Goal: Task Accomplishment & Management: Manage account settings

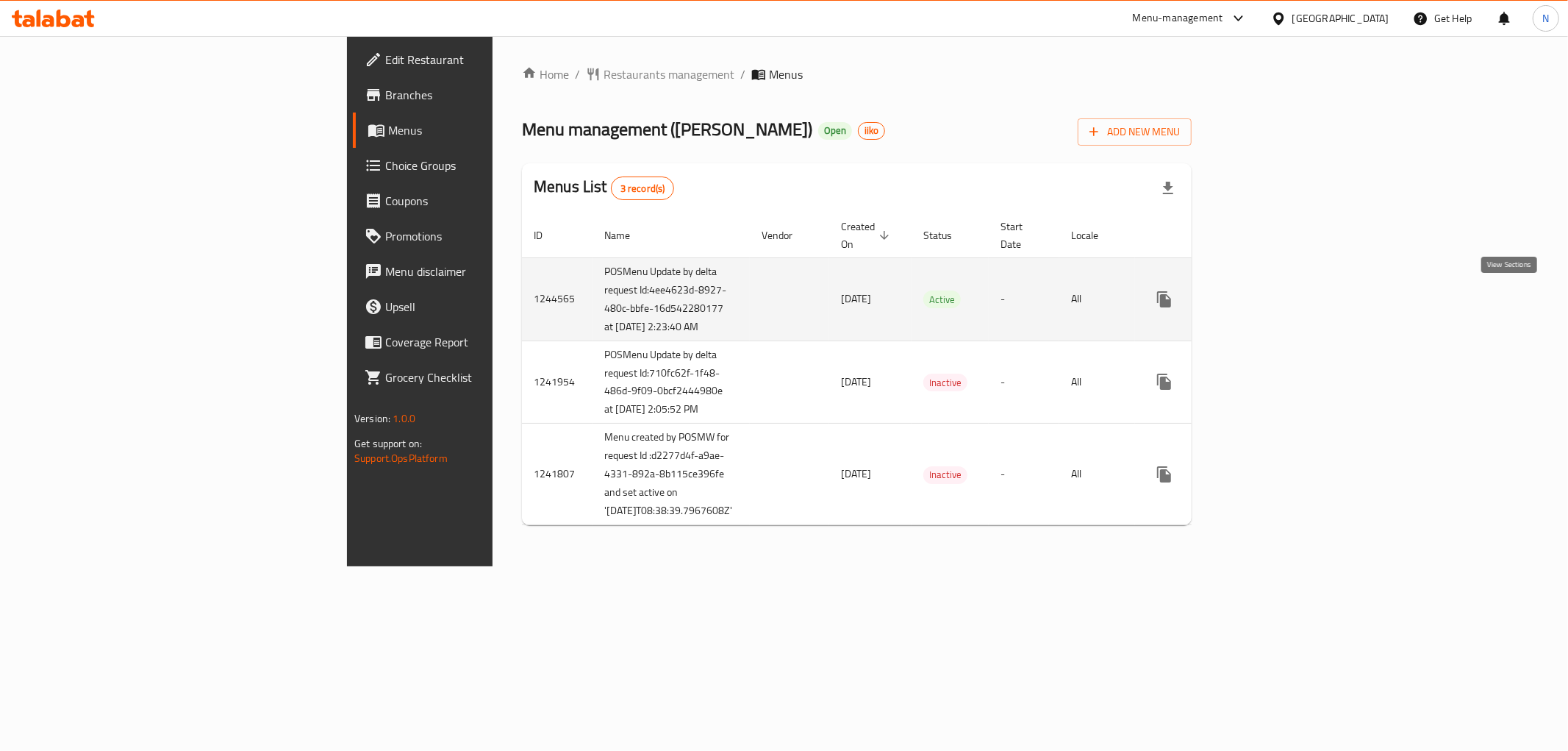
click at [1279, 291] on icon "enhanced table" at bounding box center [1270, 299] width 18 height 18
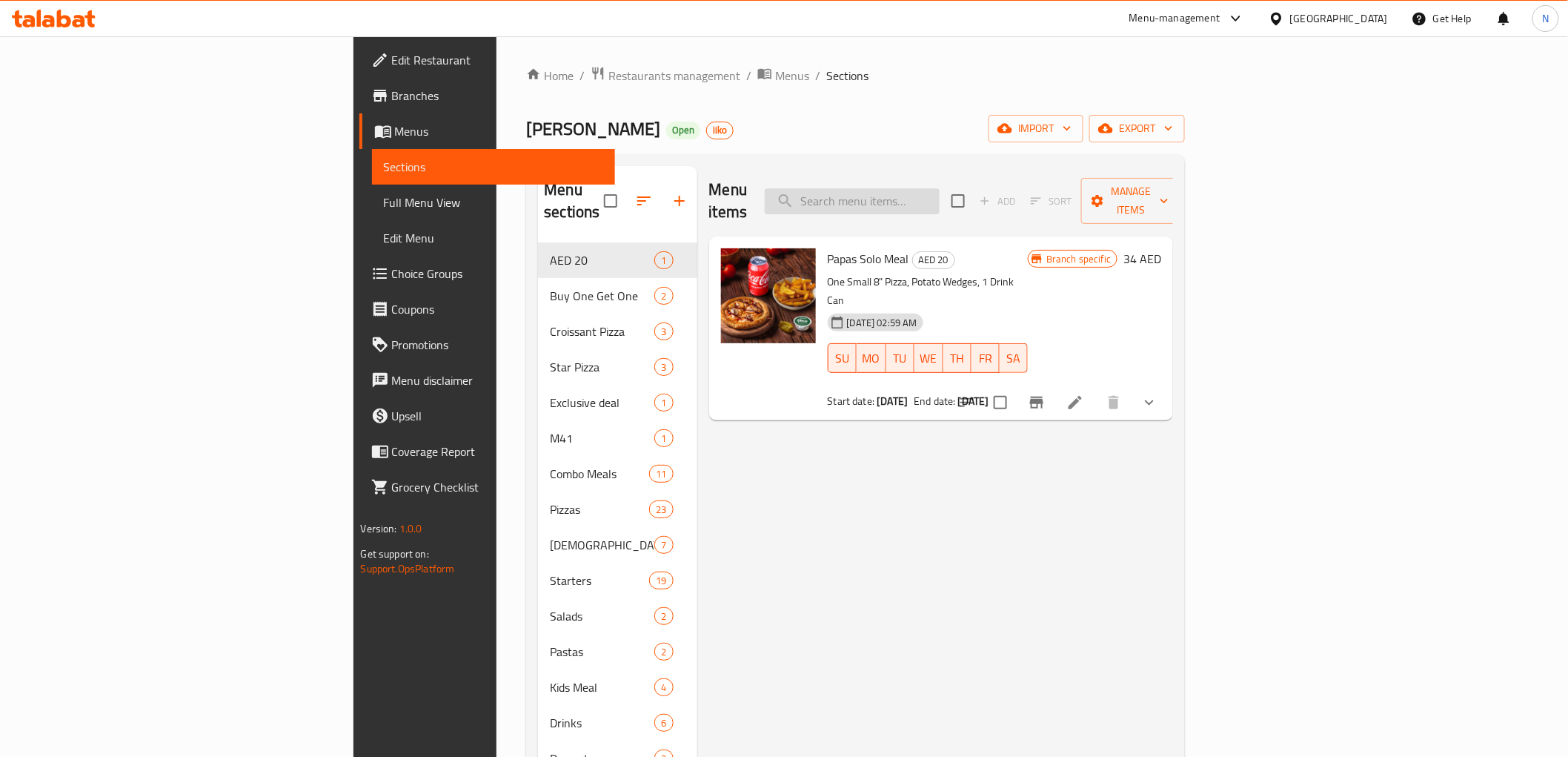
click at [939, 188] on input "search" at bounding box center [852, 201] width 175 height 26
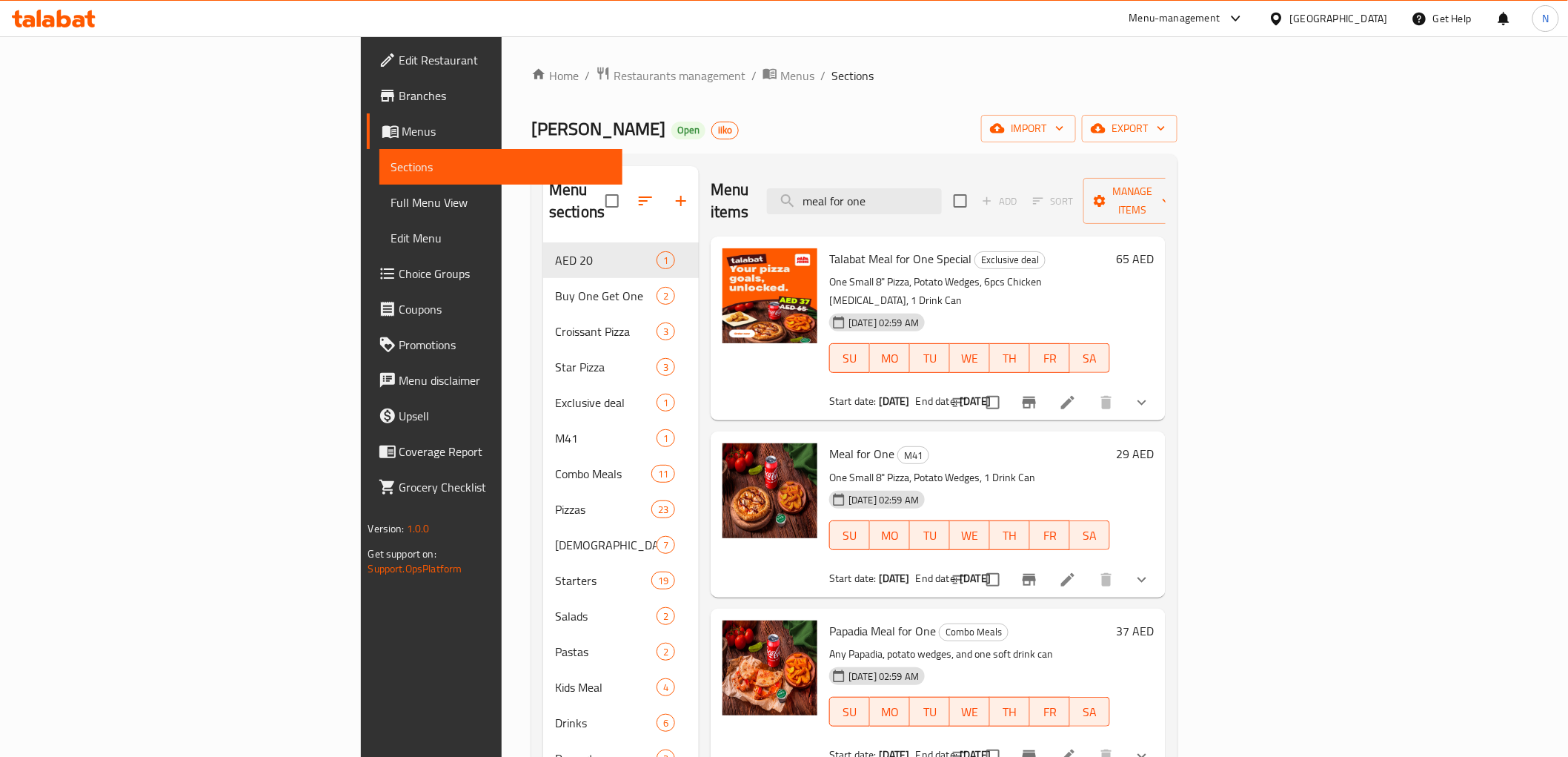
click at [829, 247] on span "Talabat Meal for One Special" at bounding box center [900, 258] width 142 height 23
copy h6 "Talabat Meal for One Special"
click at [942, 188] on input "meal for one" at bounding box center [854, 201] width 175 height 26
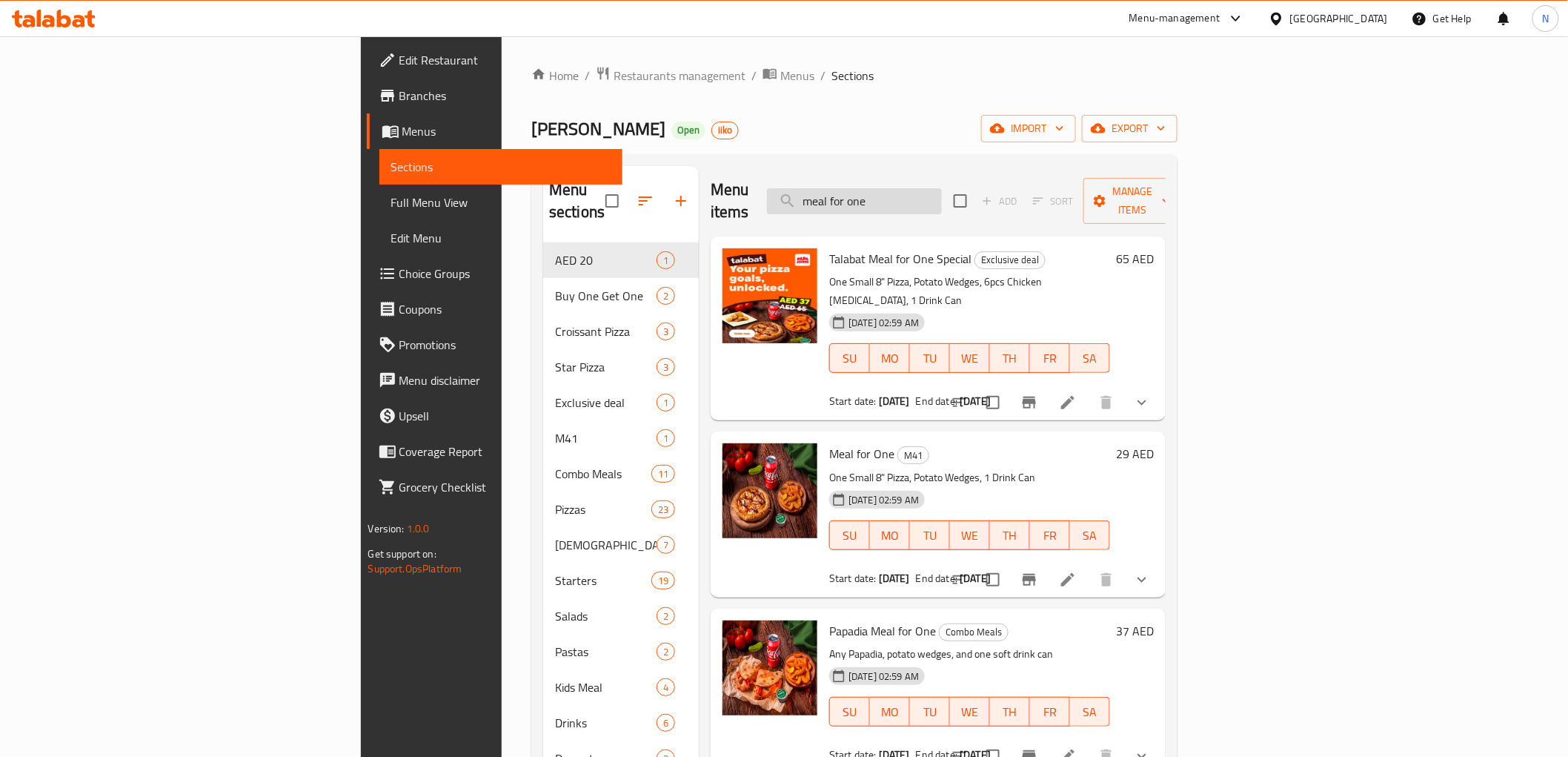
click at [942, 188] on input "meal for one" at bounding box center [854, 201] width 175 height 26
paste input "Talabat Meal for One Special"
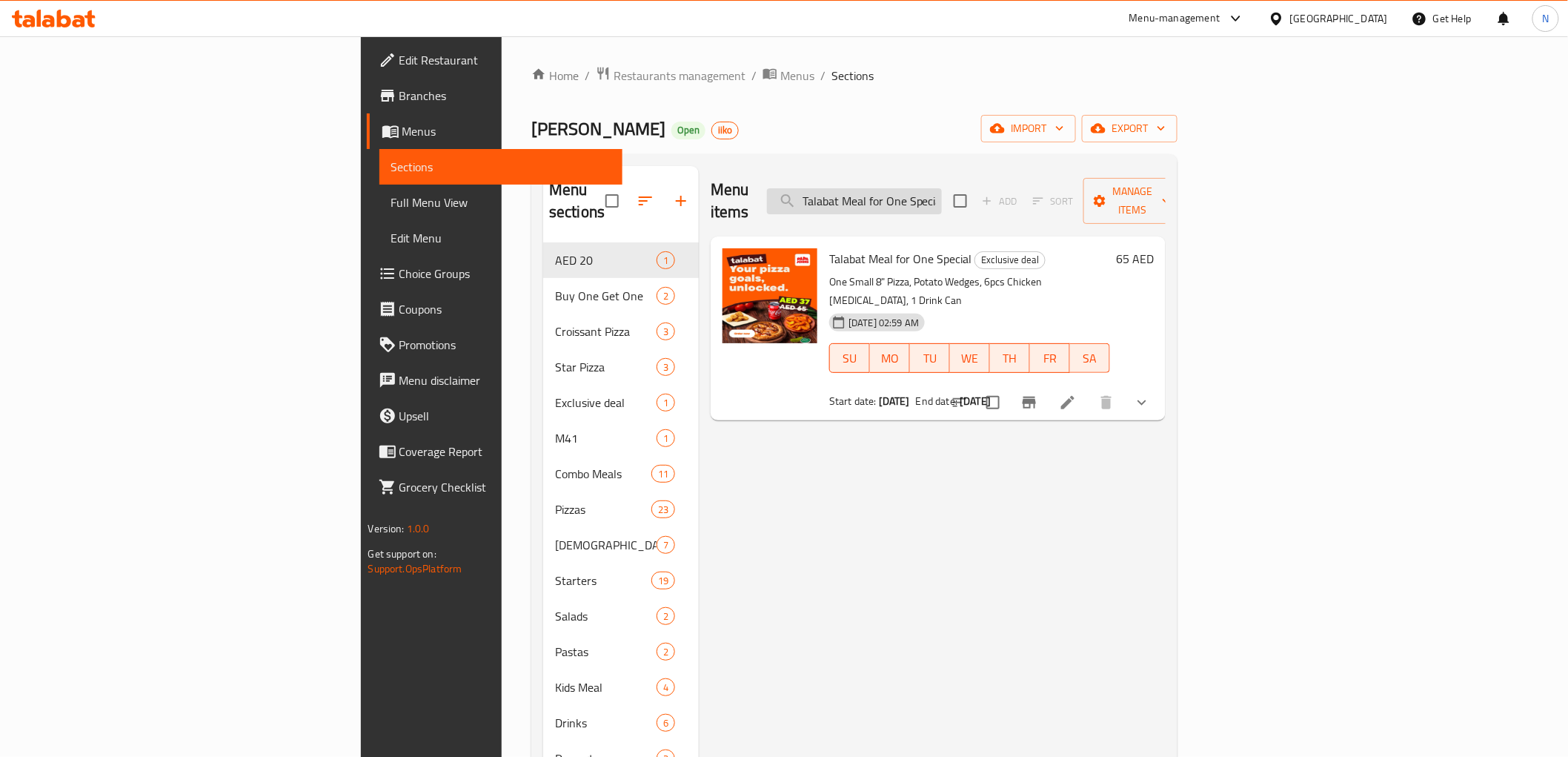
drag, startPoint x: 950, startPoint y: 194, endPoint x: 917, endPoint y: 191, distance: 33.1
click at [917, 191] on input "Talabat Meal for One Special" at bounding box center [854, 201] width 175 height 26
click at [942, 191] on input "Talabat Meal for One Special" at bounding box center [854, 201] width 175 height 26
type input "Talabat Meal for One Special"
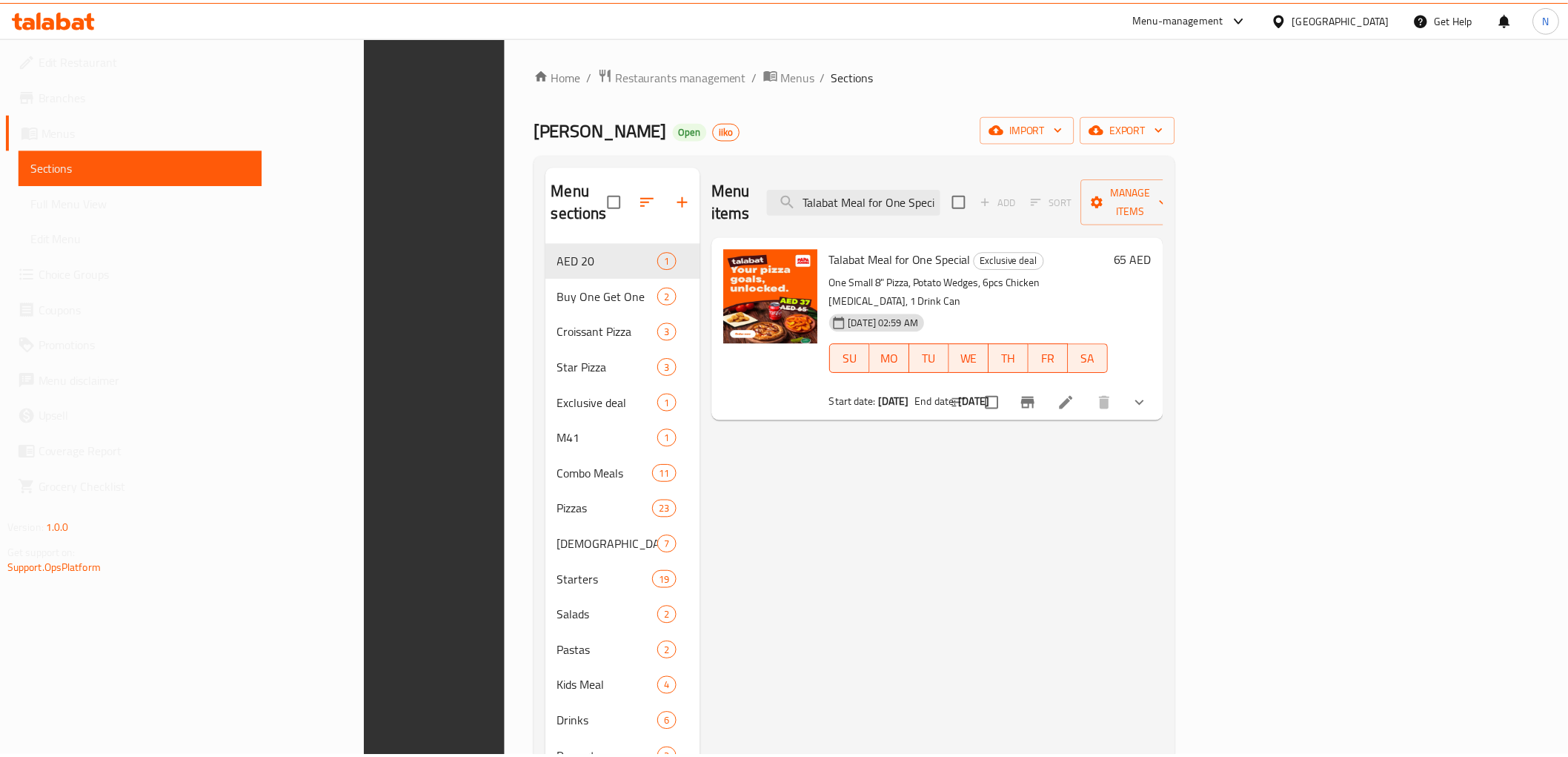
scroll to position [208, 0]
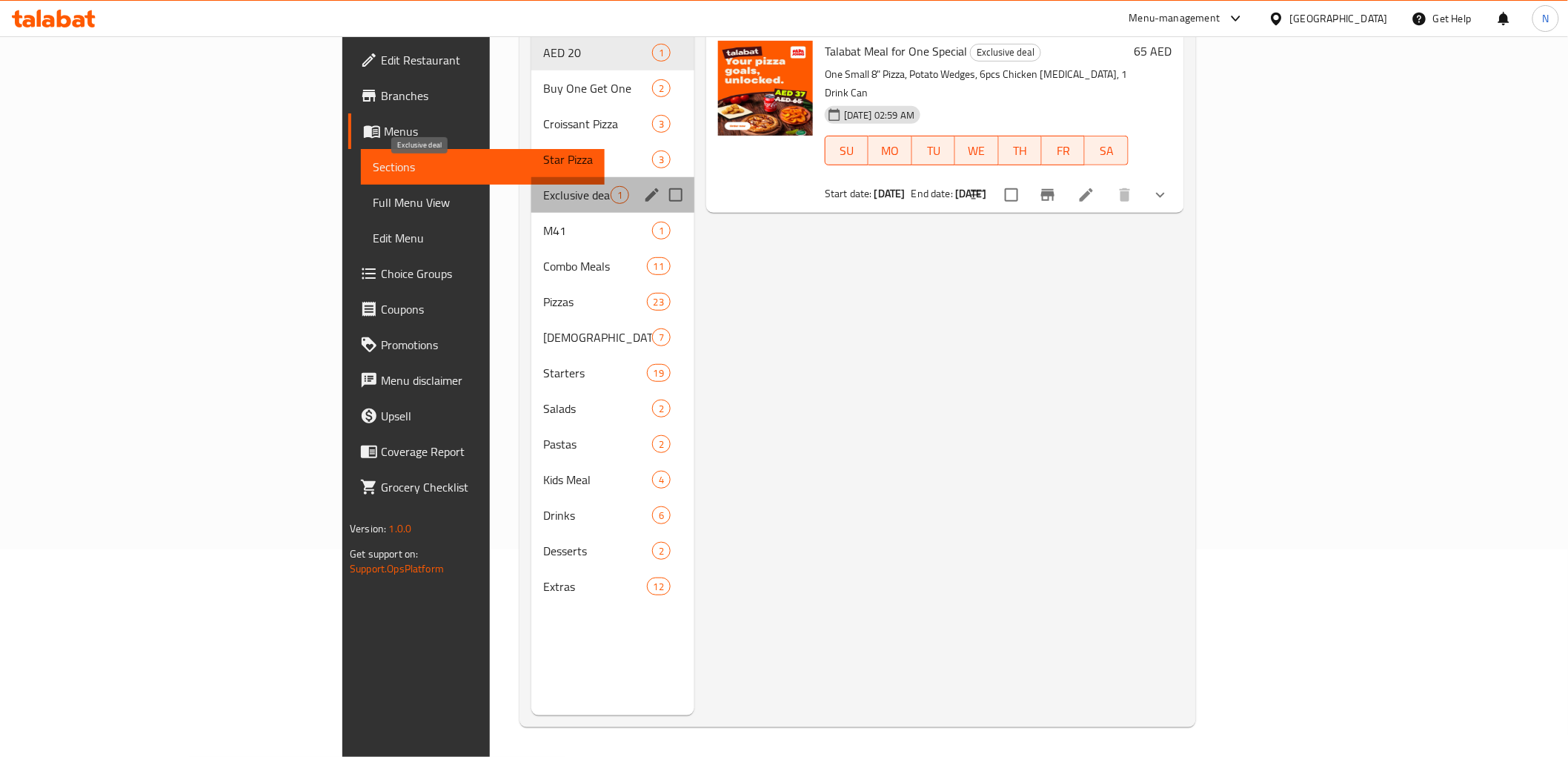
click at [531, 181] on div "Exclusive deal 1" at bounding box center [613, 195] width 163 height 36
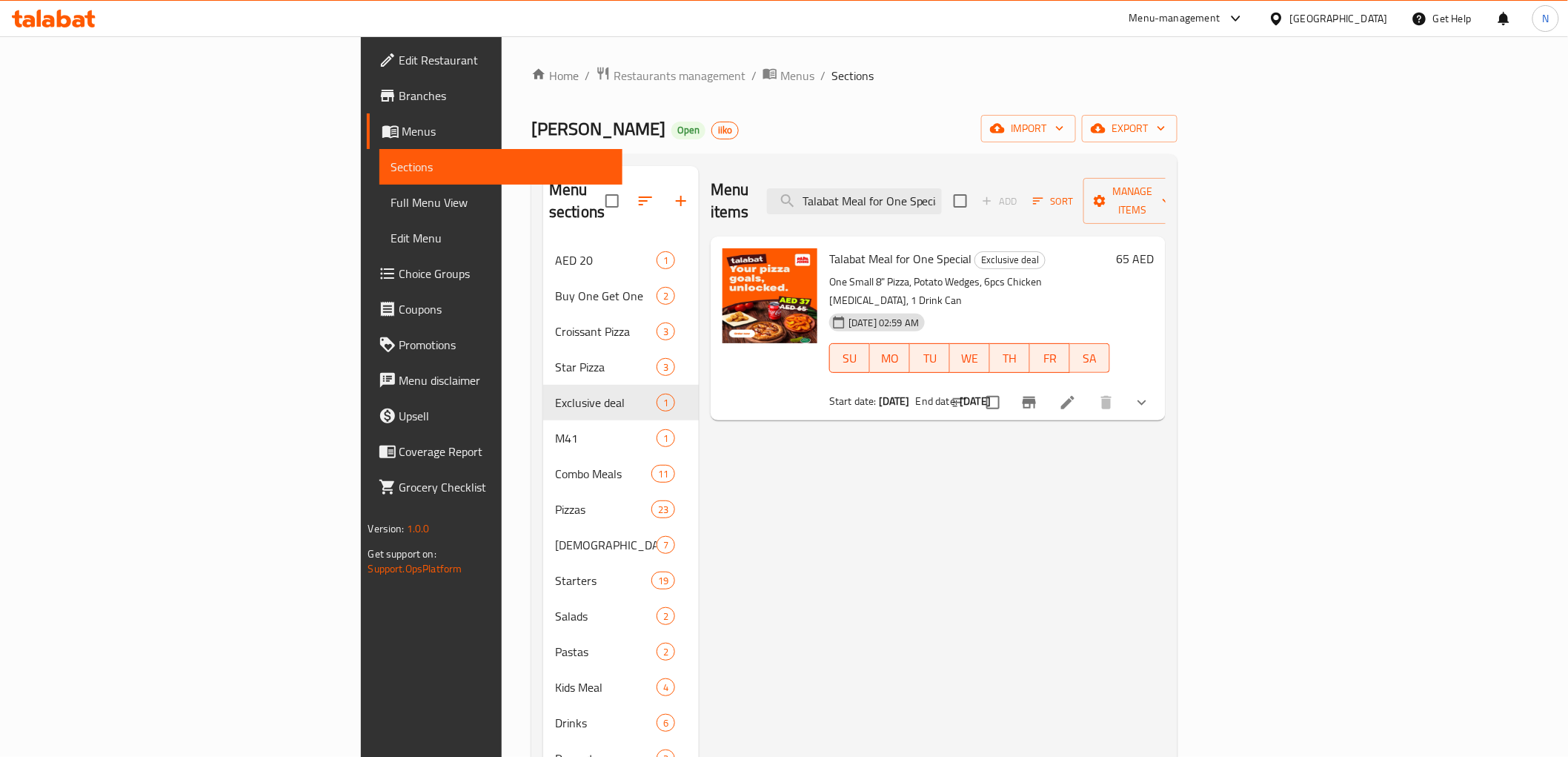
click at [711, 82] on ol "Home / Restaurants management / Menus / Sections" at bounding box center [854, 75] width 646 height 19
click at [402, 124] on span "Menus" at bounding box center [507, 131] width 208 height 18
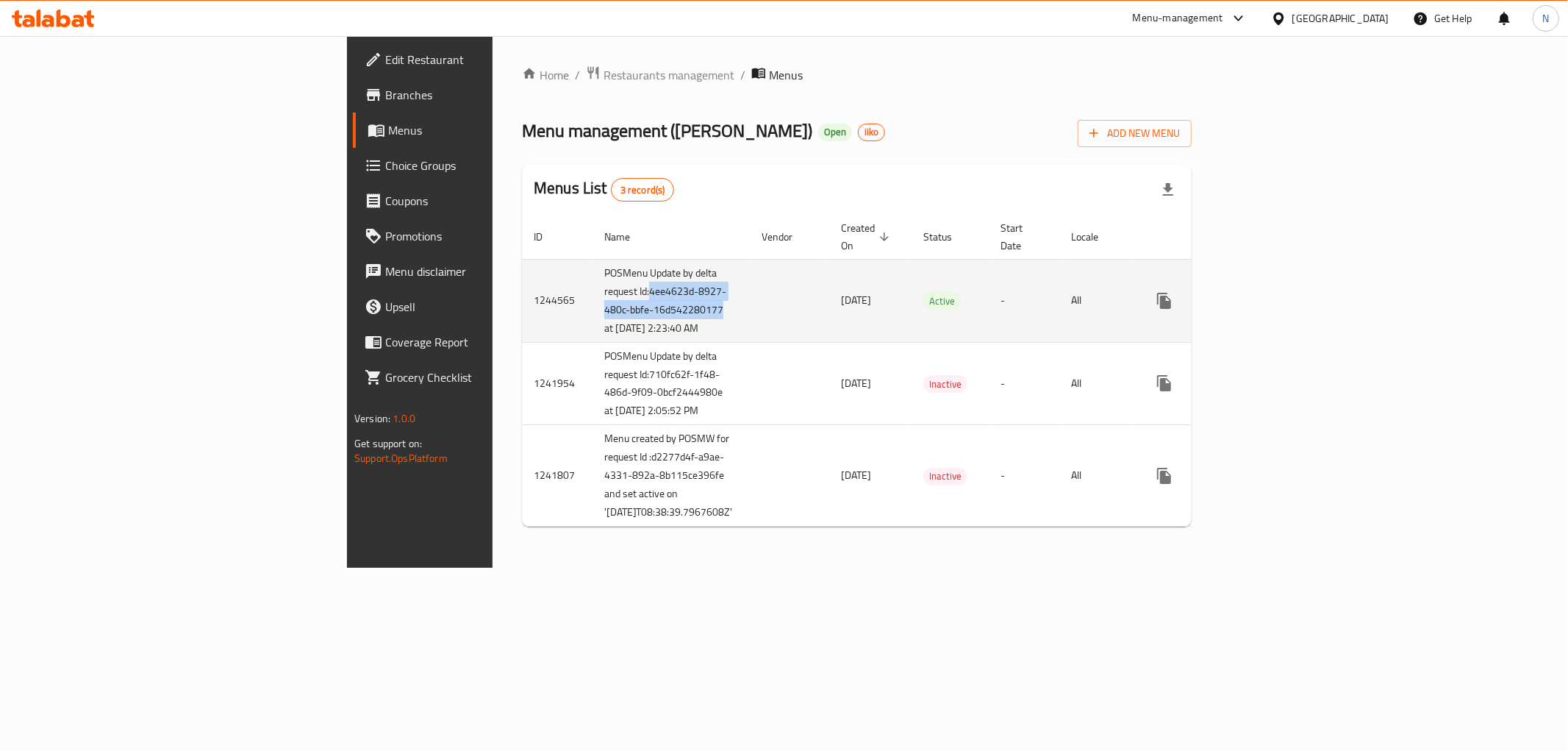
drag, startPoint x: 381, startPoint y: 297, endPoint x: 438, endPoint y: 328, distance: 64.9
click at [593, 328] on td "POSMenu Update by delta request Id:4ee4623d-8927-480c-bbfe-16d542280177 at 8/7/…" at bounding box center [671, 301] width 157 height 83
copy td "4ee4623d-8927-480c-bbfe-16d542280177"
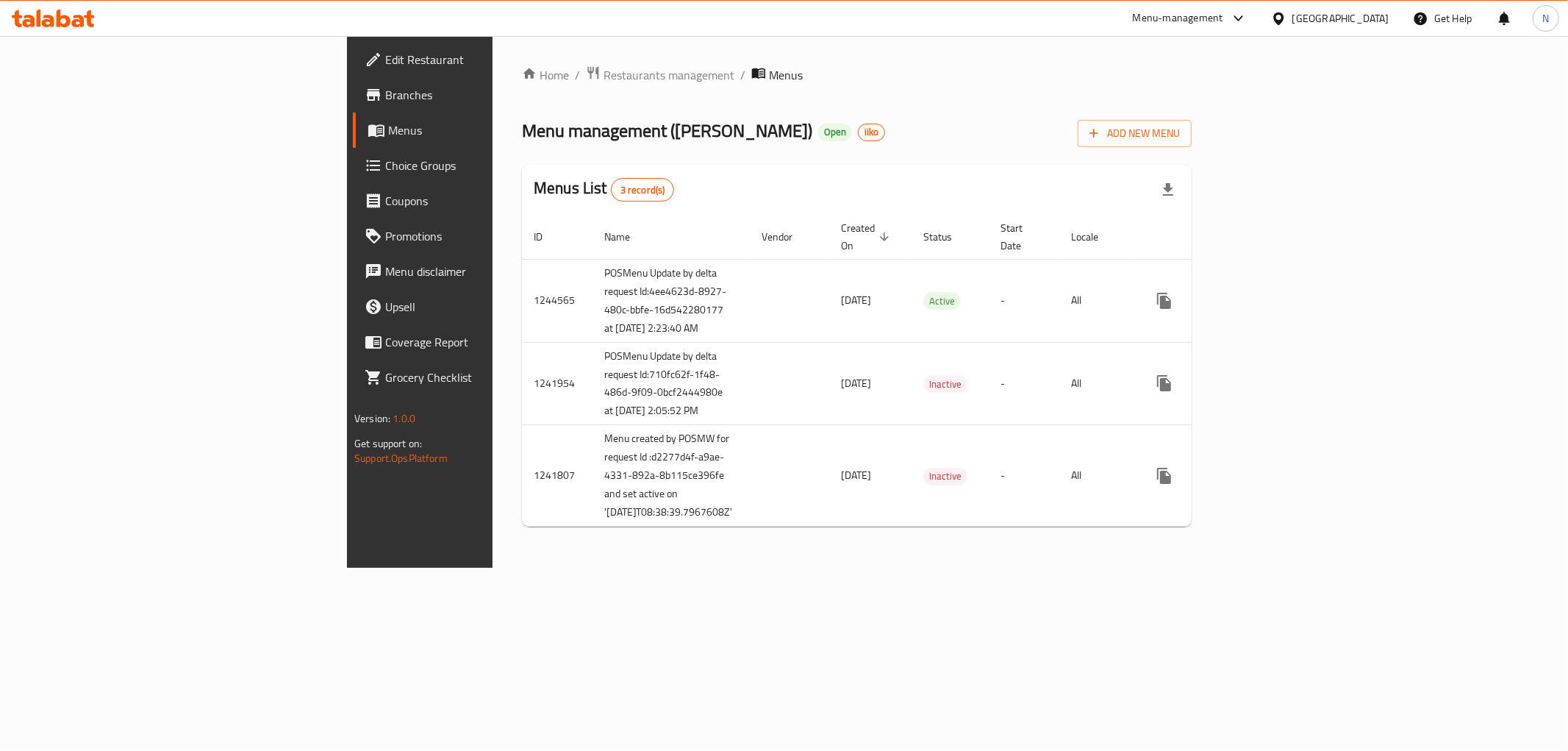
click at [803, 83] on ol "Home / Restaurants management / Menus" at bounding box center [856, 75] width 670 height 19
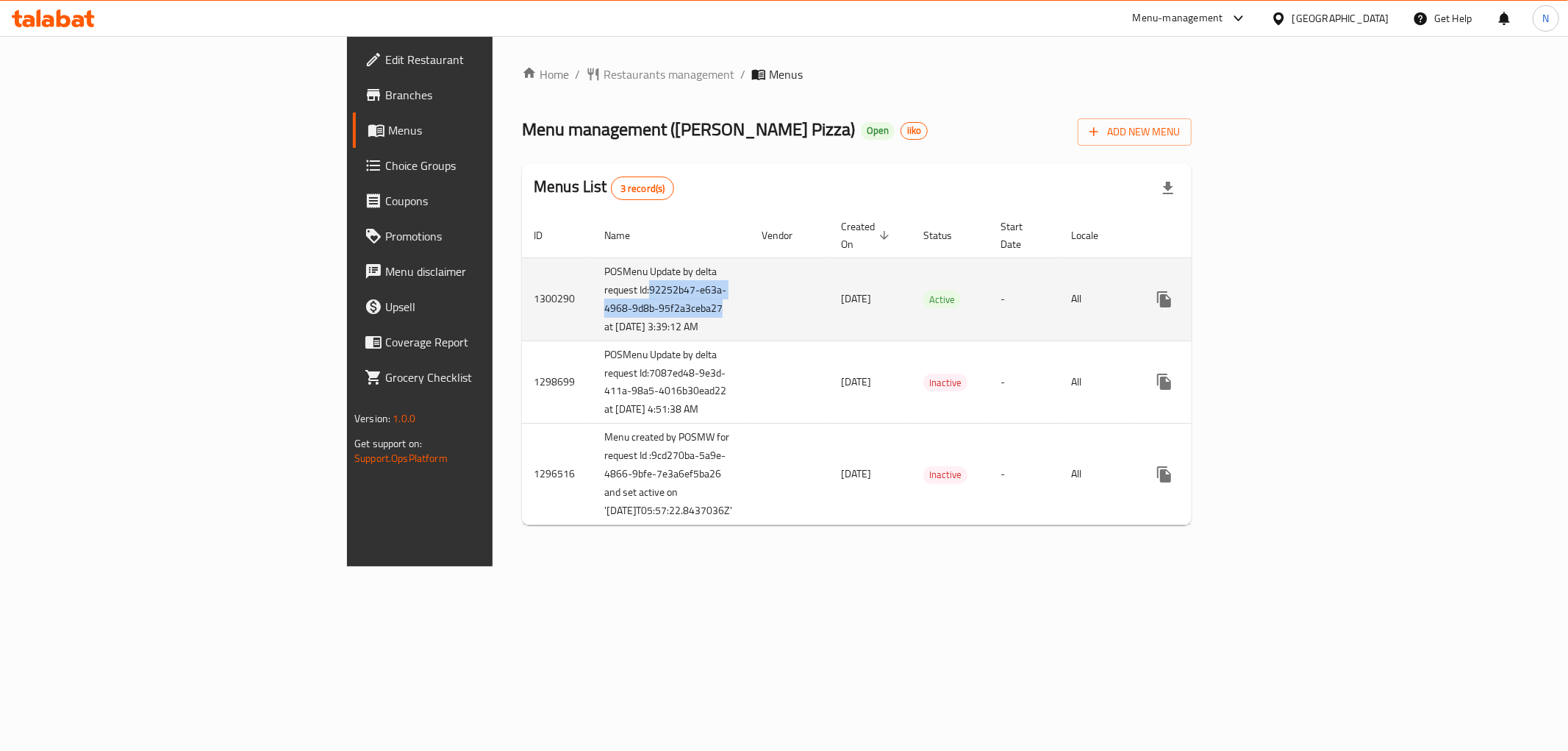
drag, startPoint x: 383, startPoint y: 291, endPoint x: 436, endPoint y: 327, distance: 64.1
click at [593, 327] on td "POSMenu Update by delta request Id:92252b47-e63a-4968-9d8b-95f2a3ceba27 at 8/7/…" at bounding box center [671, 299] width 157 height 83
copy td "92252b47-e63a-4968-9d8b-95f2a3ceba27"
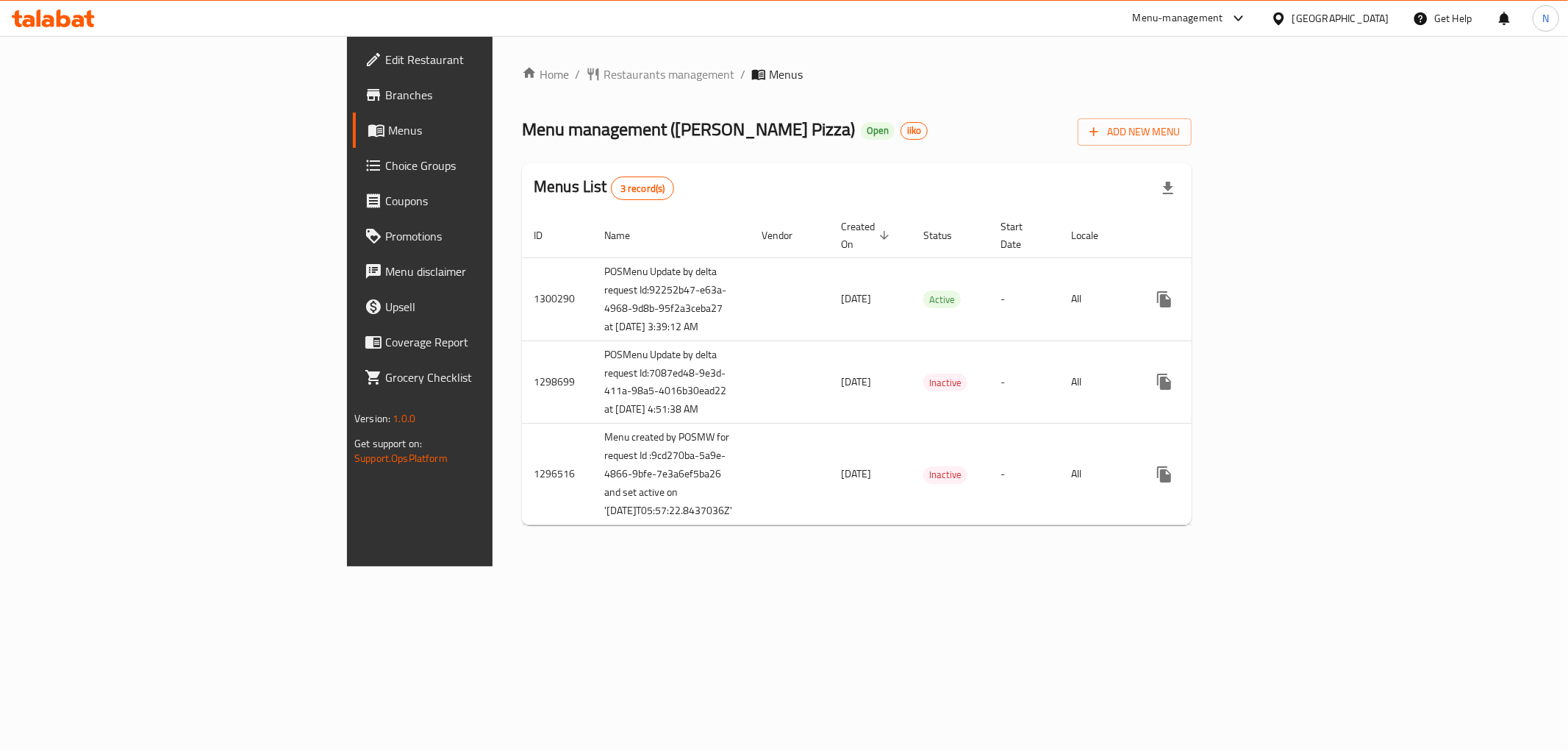
click at [930, 122] on div "Menu management ( Papa Johns Pizza ) Open iiko Add New Menu" at bounding box center [856, 129] width 670 height 33
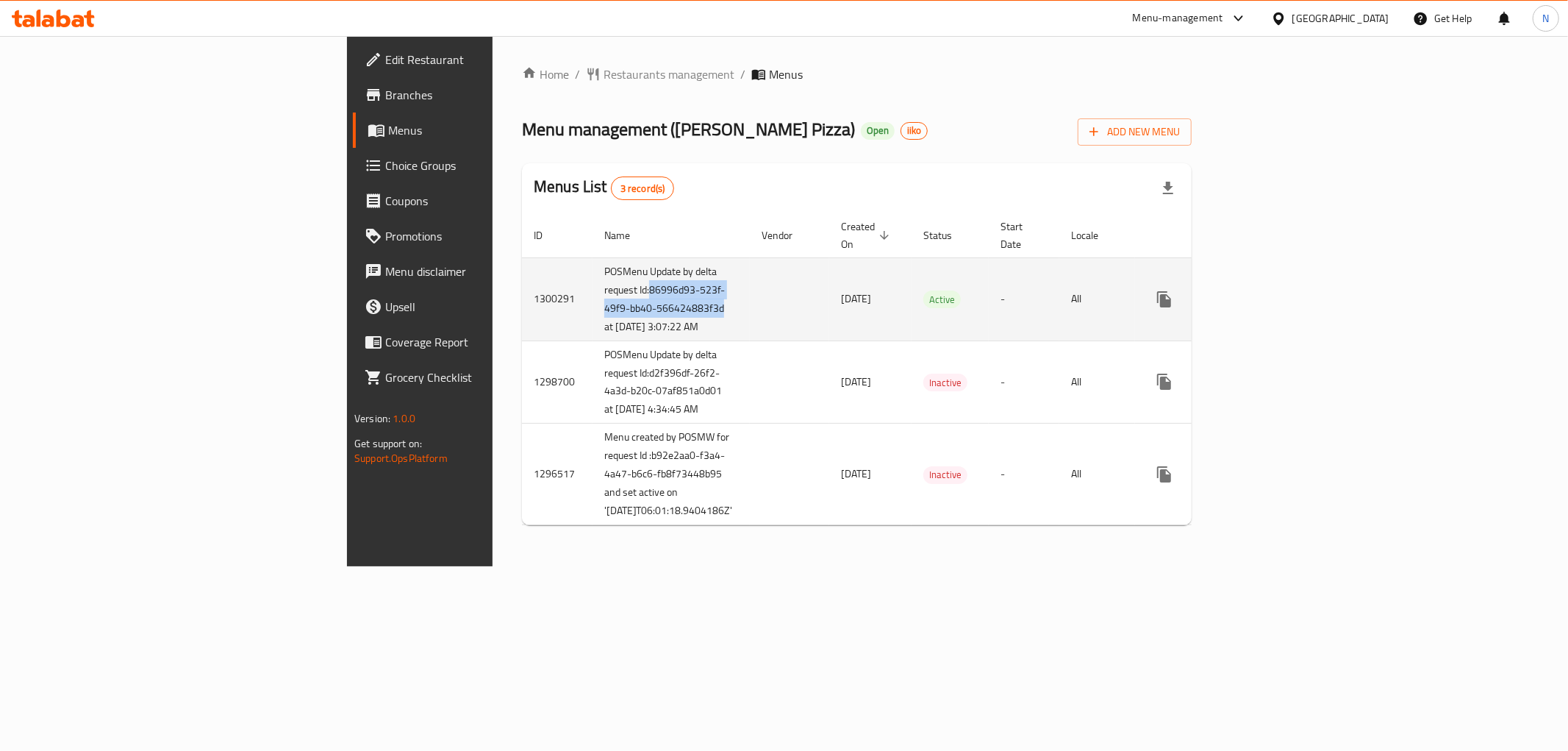
drag, startPoint x: 381, startPoint y: 291, endPoint x: 436, endPoint y: 331, distance: 68.0
click at [593, 331] on td "POSMenu Update by delta request Id:86996d93-523f-49f9-bb40-566424883f3d at 8/7/…" at bounding box center [671, 299] width 157 height 83
copy td "86996d93-523f-49f9-bb40-566424883f3d"
click at [1279, 299] on icon "enhanced table" at bounding box center [1270, 299] width 18 height 18
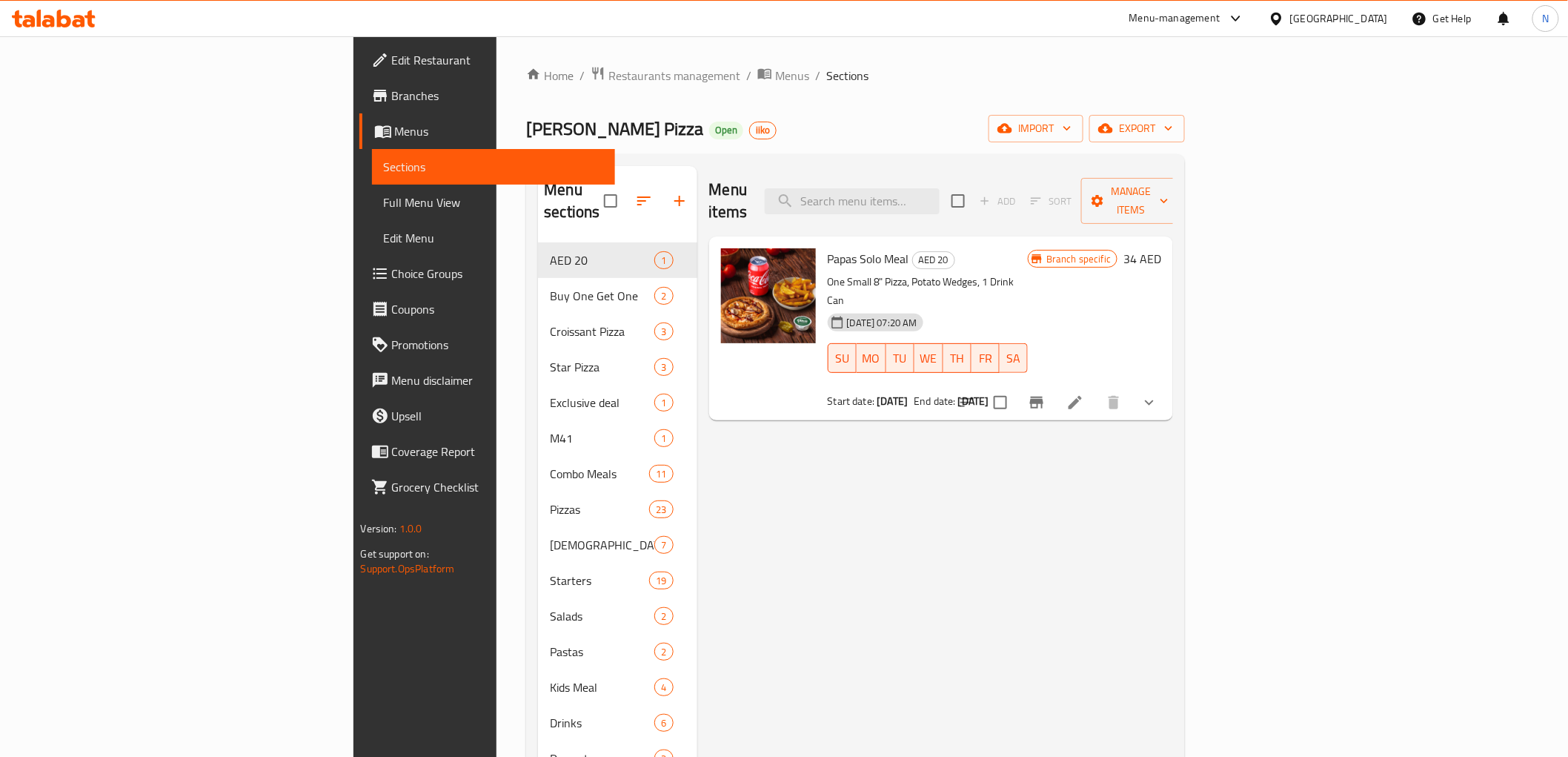
click at [392, 94] on span "Branches" at bounding box center [497, 96] width 211 height 18
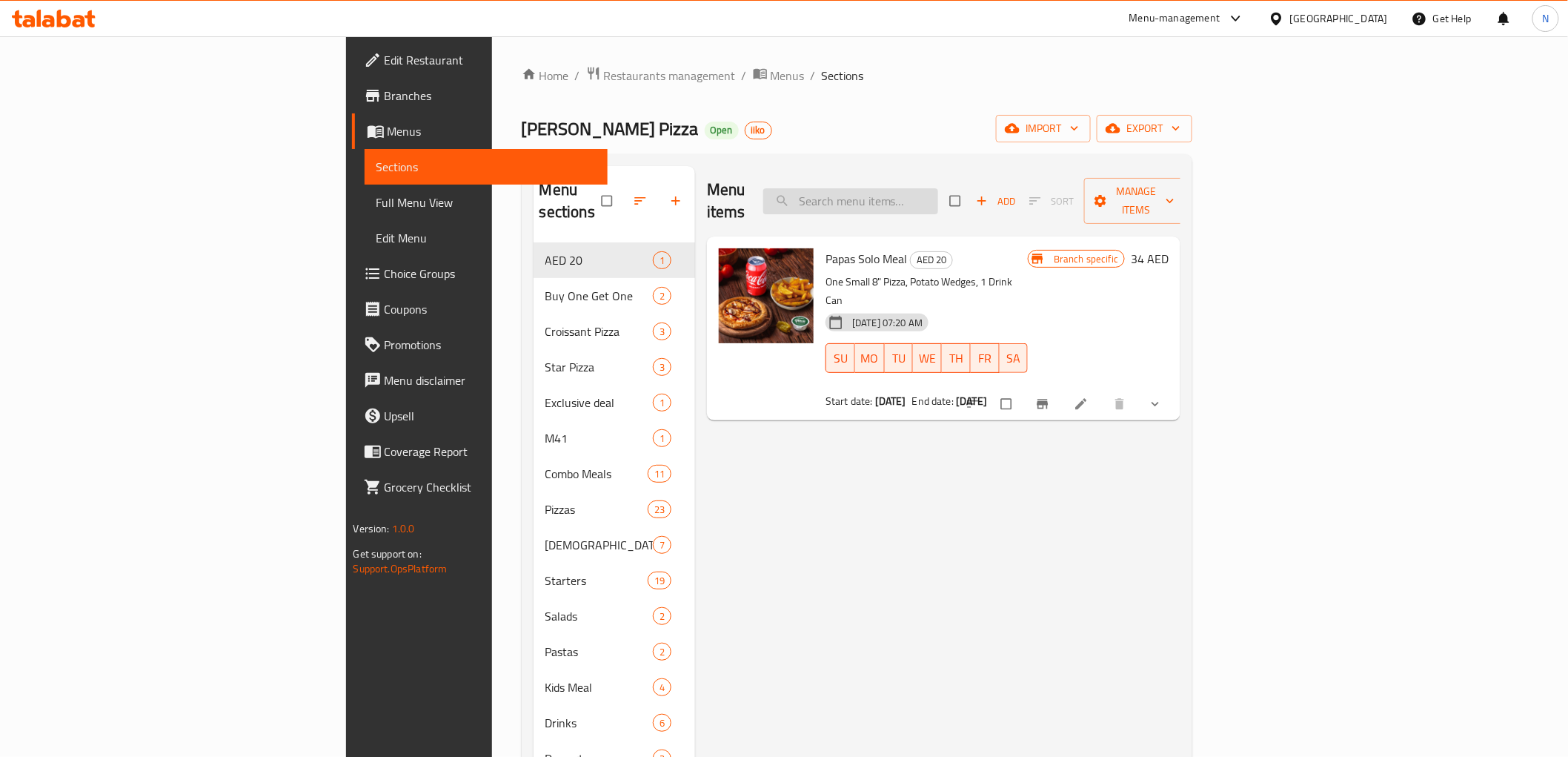
click at [938, 188] on input "search" at bounding box center [850, 201] width 175 height 26
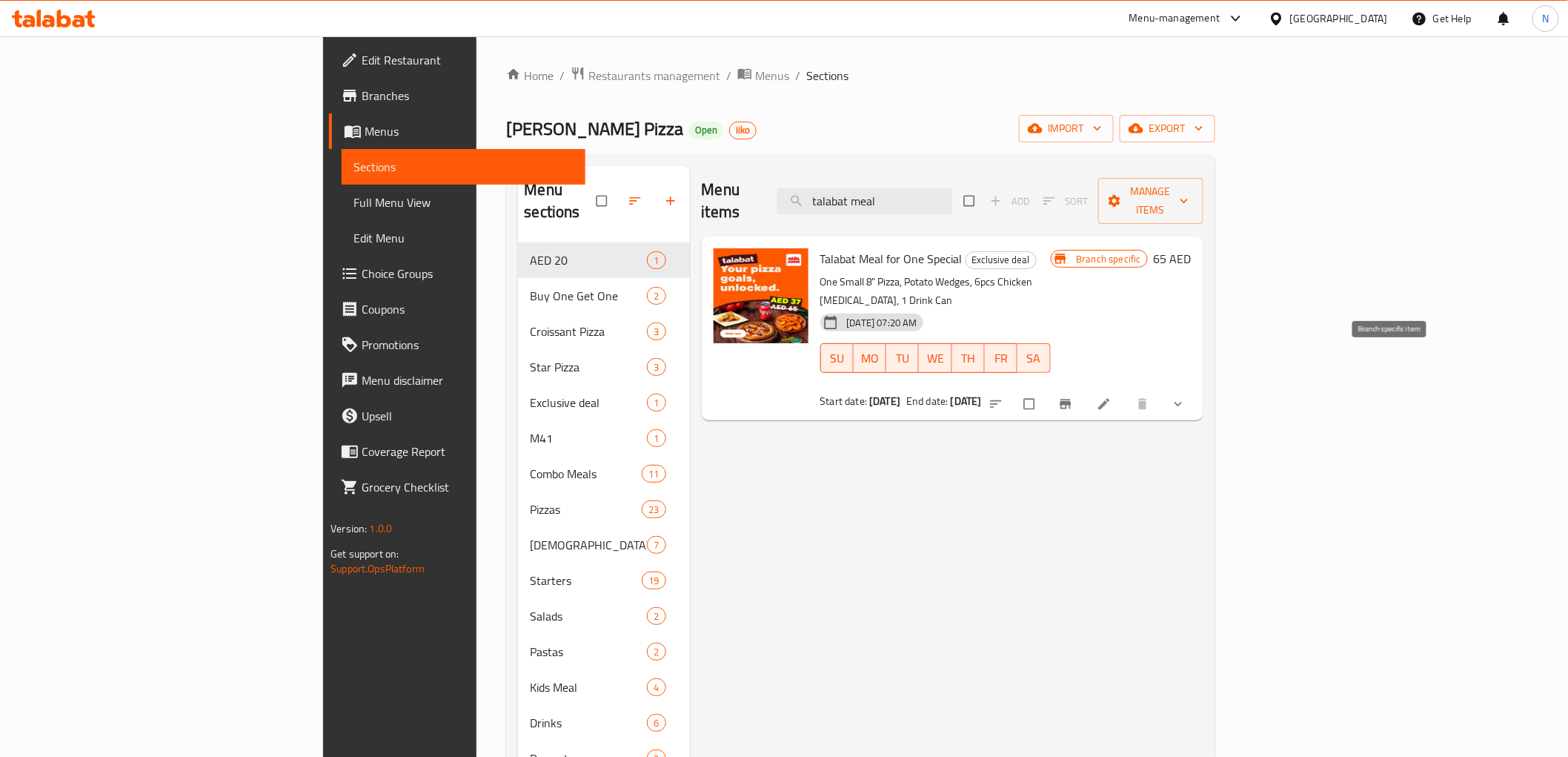
type input "talabat meal"
click at [1075, 396] on span "Branch-specific-item" at bounding box center [1067, 403] width 18 height 15
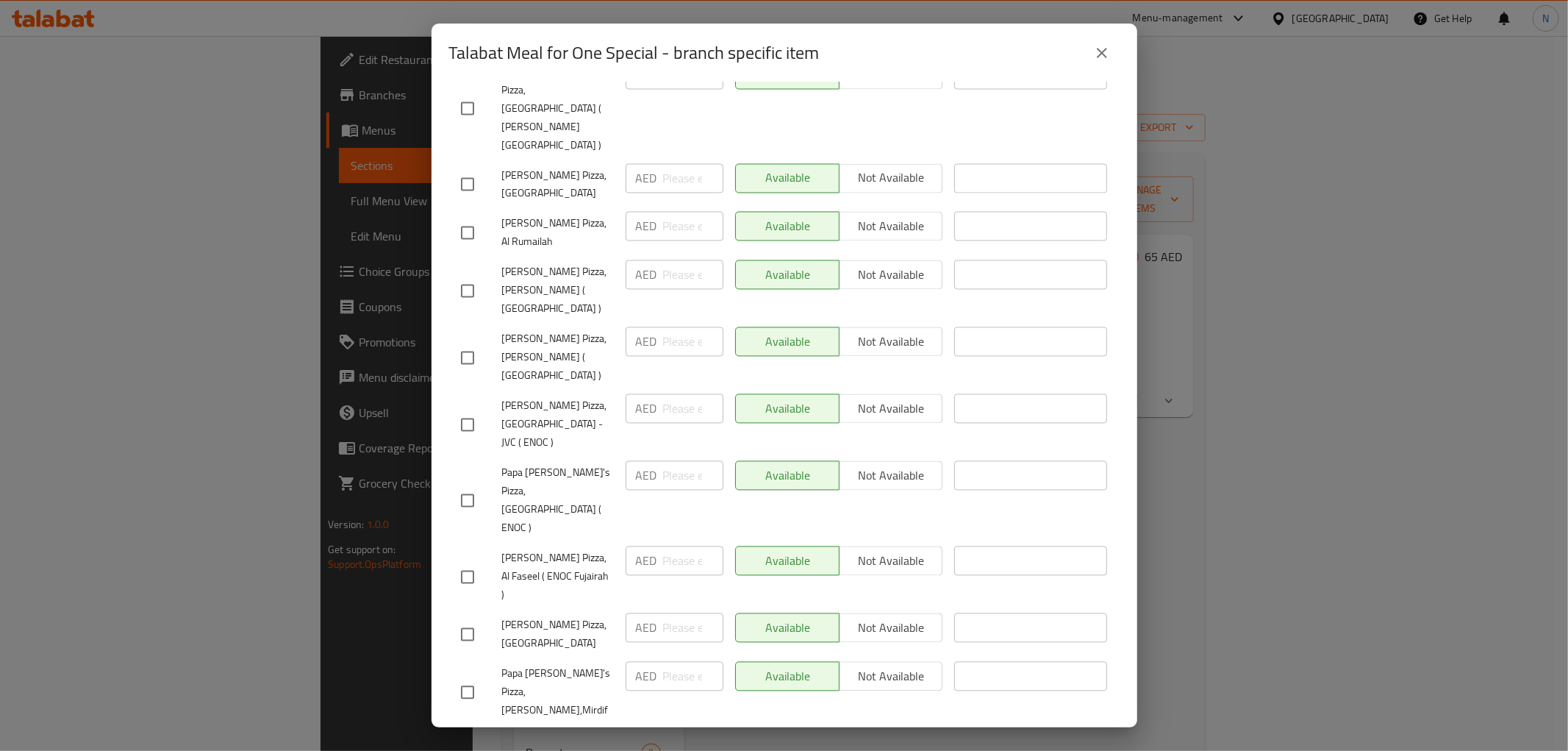
scroll to position [2858, 0]
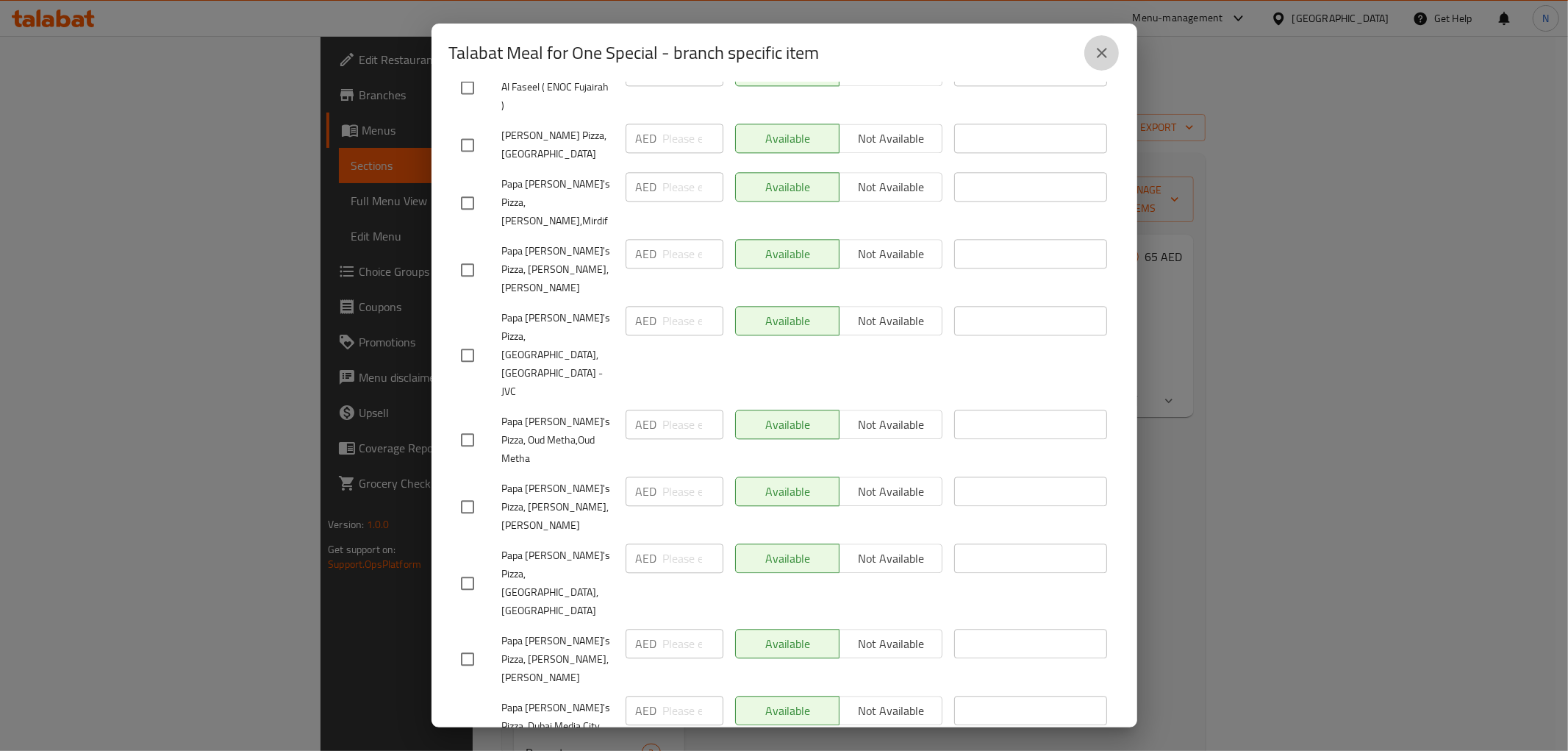
click at [1101, 56] on icon "close" at bounding box center [1102, 52] width 18 height 18
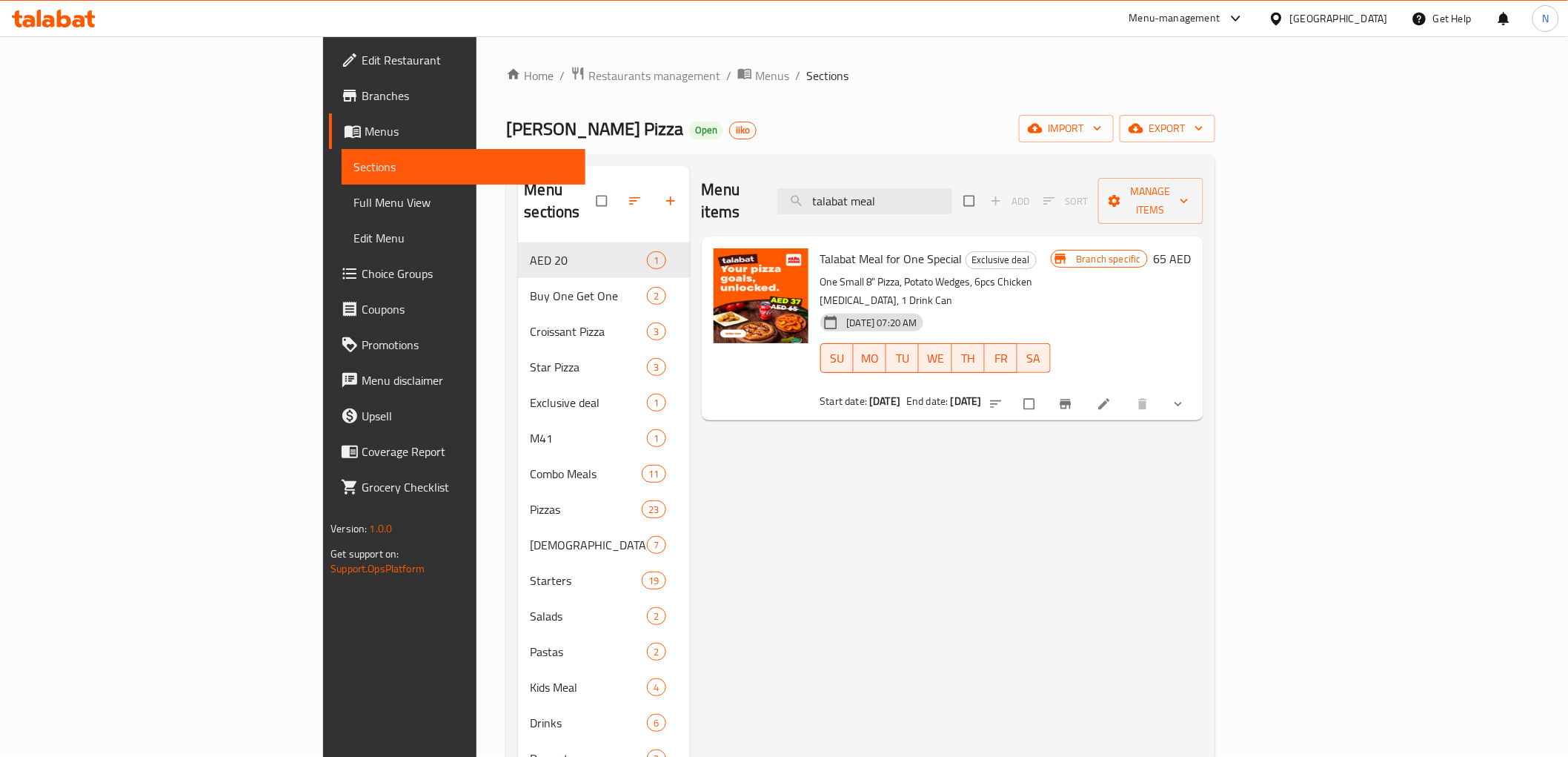
click at [1203, 472] on div "Menu items talabat meal Add Sort Manage items Talabat Meal for One Special Excl…" at bounding box center [946, 545] width 514 height 757
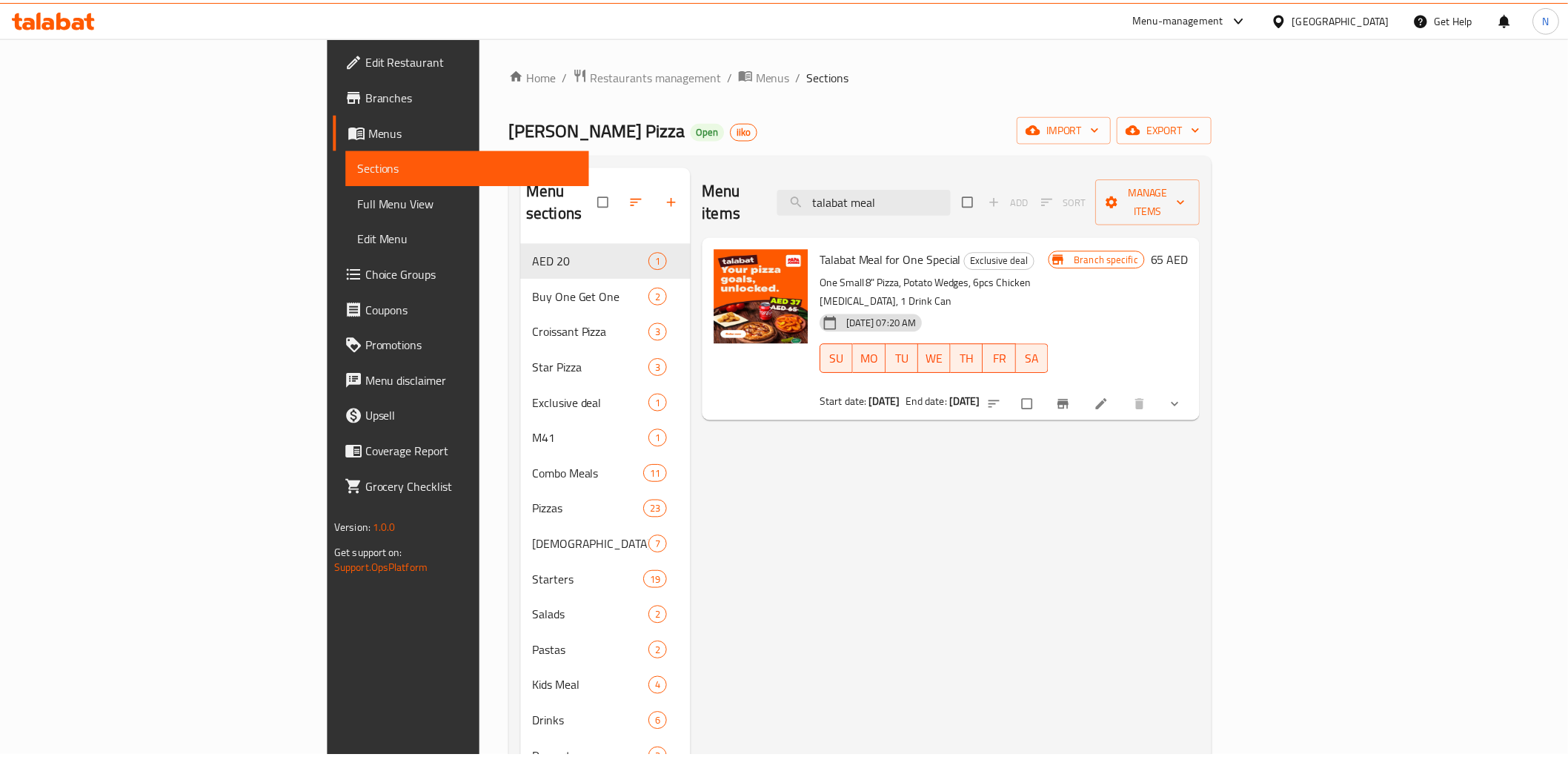
scroll to position [208, 0]
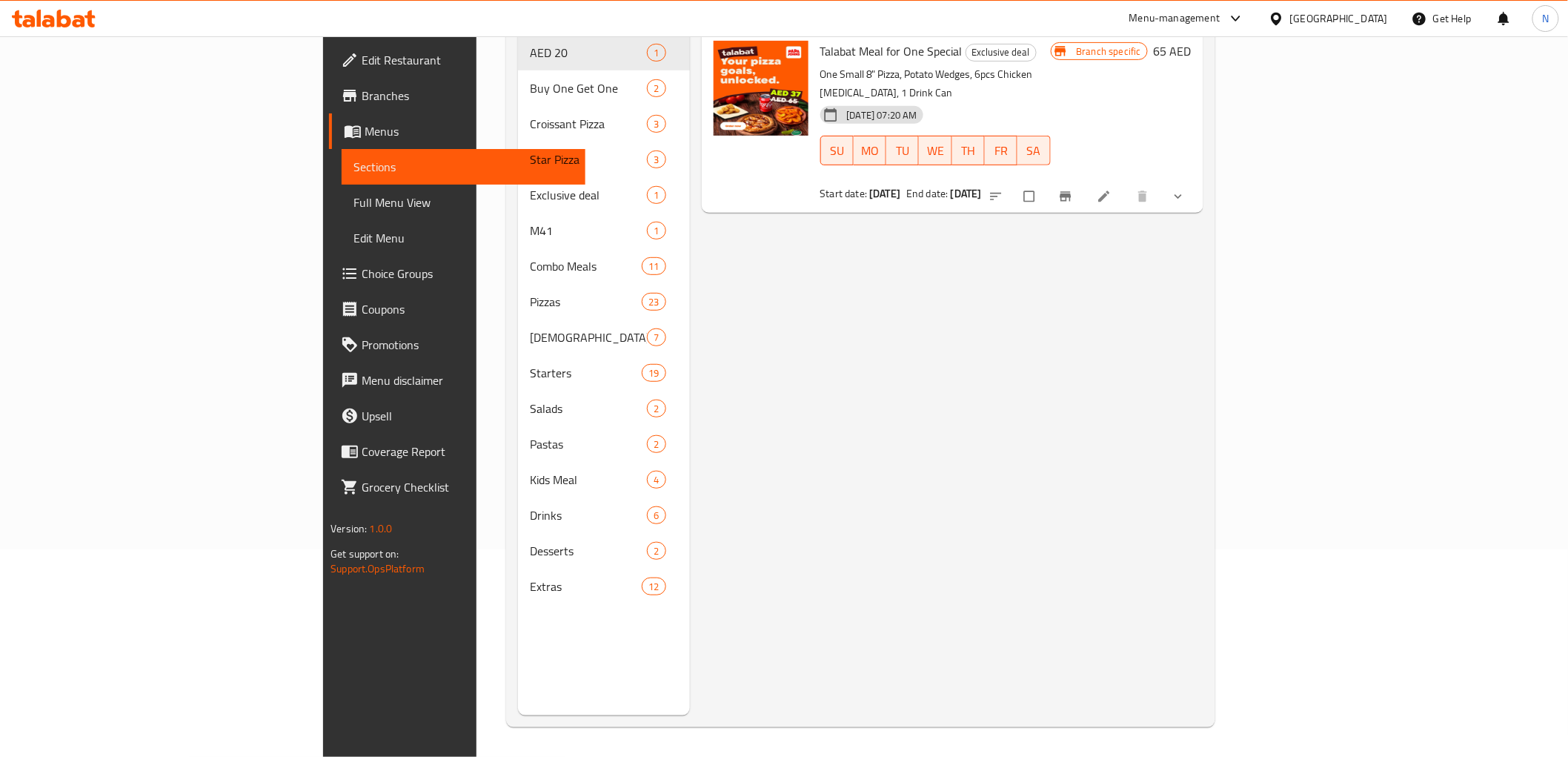
click at [1197, 350] on div "Menu items talabat meal Add Sort Manage items Talabat Meal for One Special Excl…" at bounding box center [946, 337] width 514 height 757
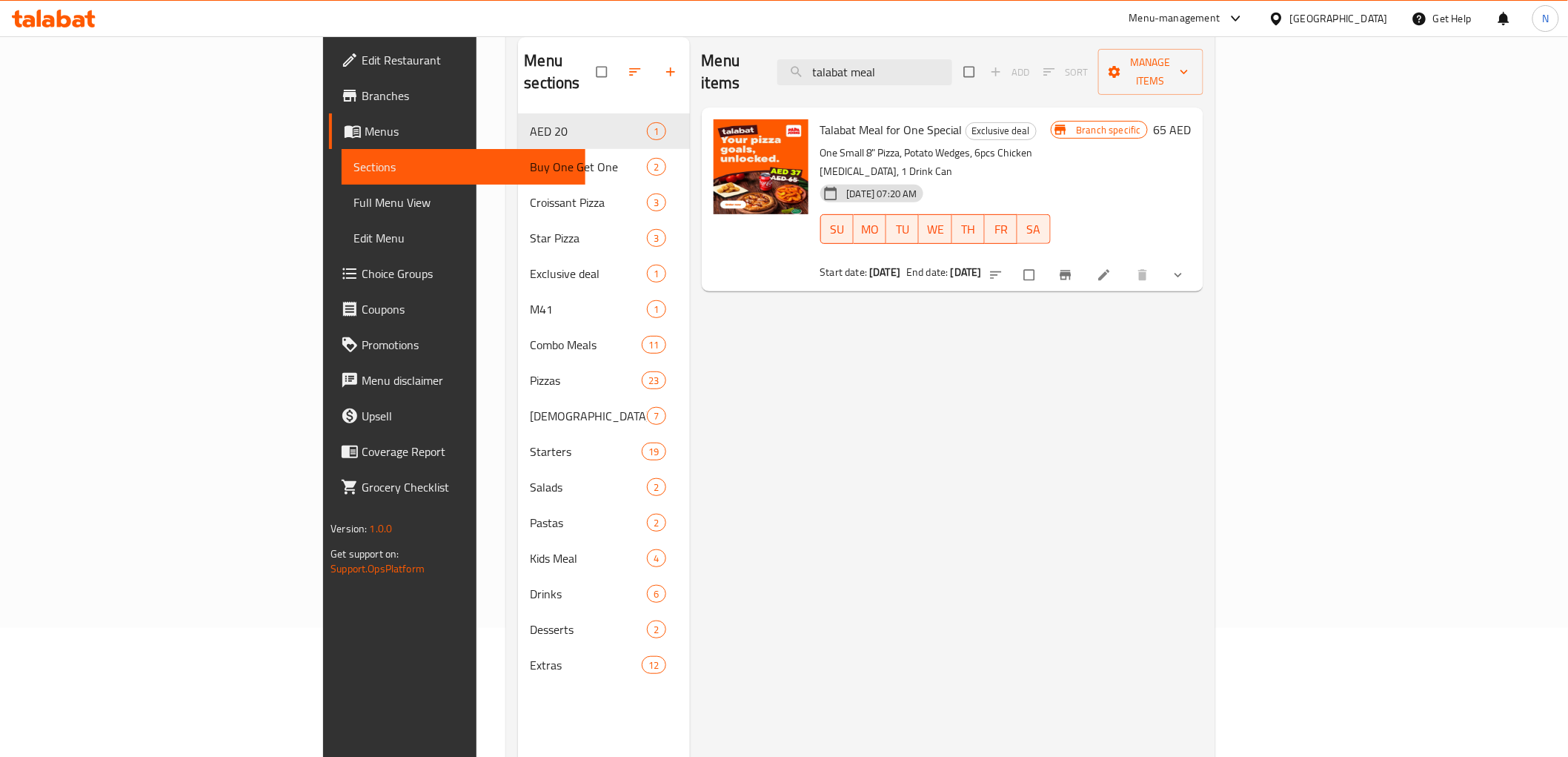
scroll to position [0, 0]
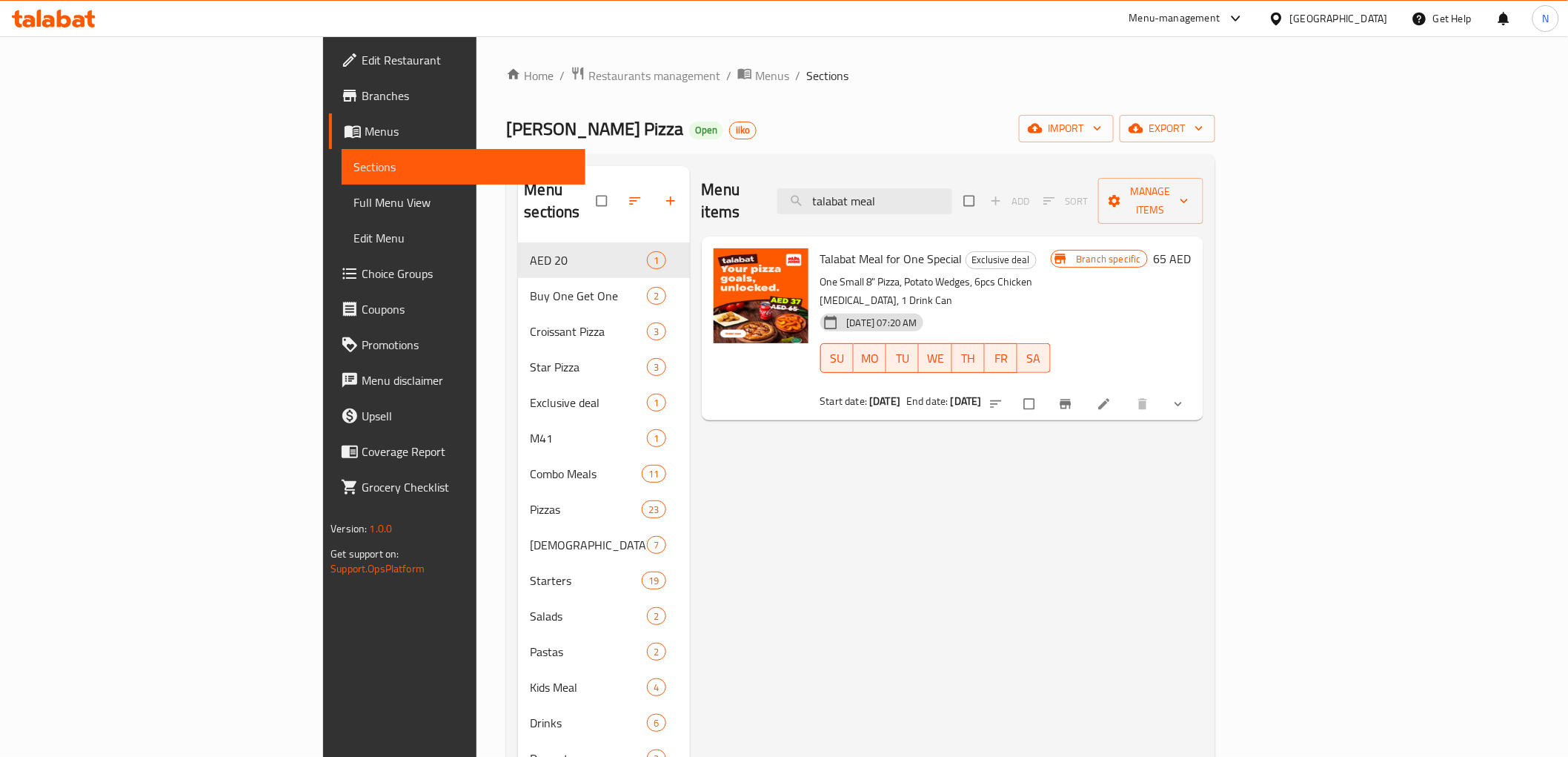
click at [861, 144] on div "Home / Restaurants management / Menus / Sections Papa Johns Pizza Open iiko imp…" at bounding box center [860, 500] width 709 height 868
drag, startPoint x: 1006, startPoint y: 194, endPoint x: 941, endPoint y: 173, distance: 68.3
click at [943, 194] on input "talabat meal" at bounding box center [864, 201] width 175 height 26
click at [958, 134] on div "Papa Johns Pizza Open iiko import export" at bounding box center [860, 128] width 709 height 27
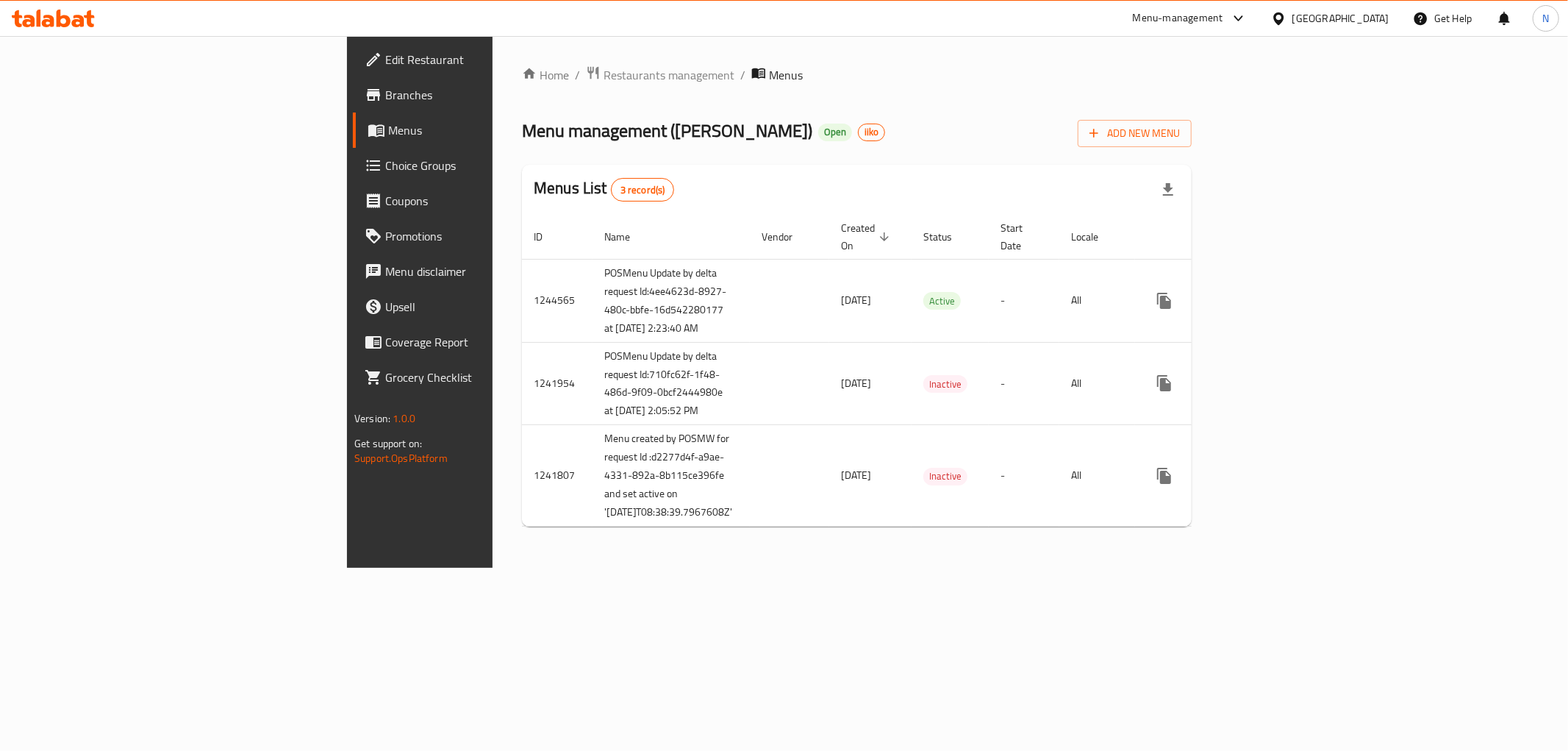
click at [847, 67] on ol "Home / Restaurants management / Menus" at bounding box center [856, 75] width 670 height 19
click at [385, 93] on span "Branches" at bounding box center [491, 95] width 212 height 18
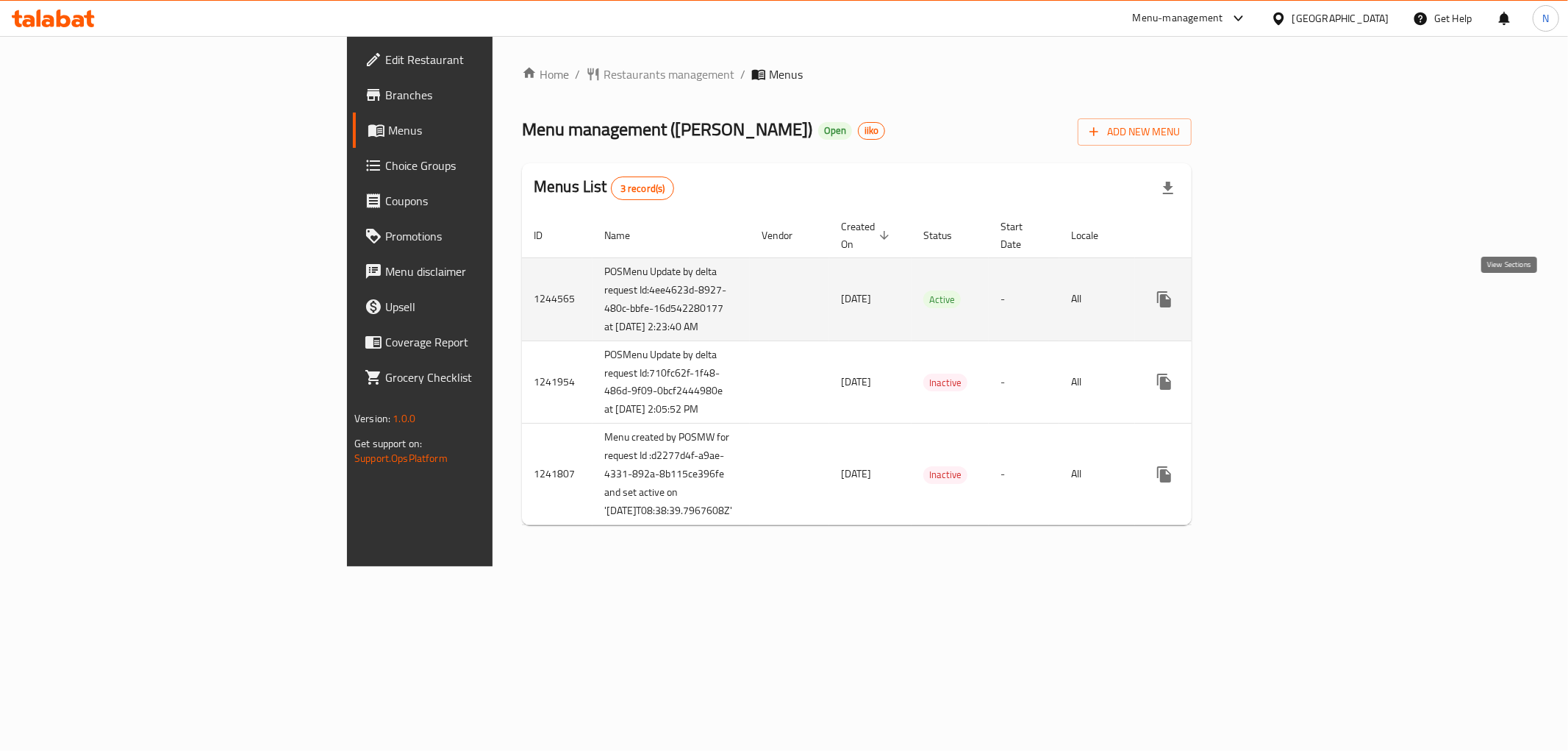
click at [1279, 298] on icon "enhanced table" at bounding box center [1270, 299] width 18 height 18
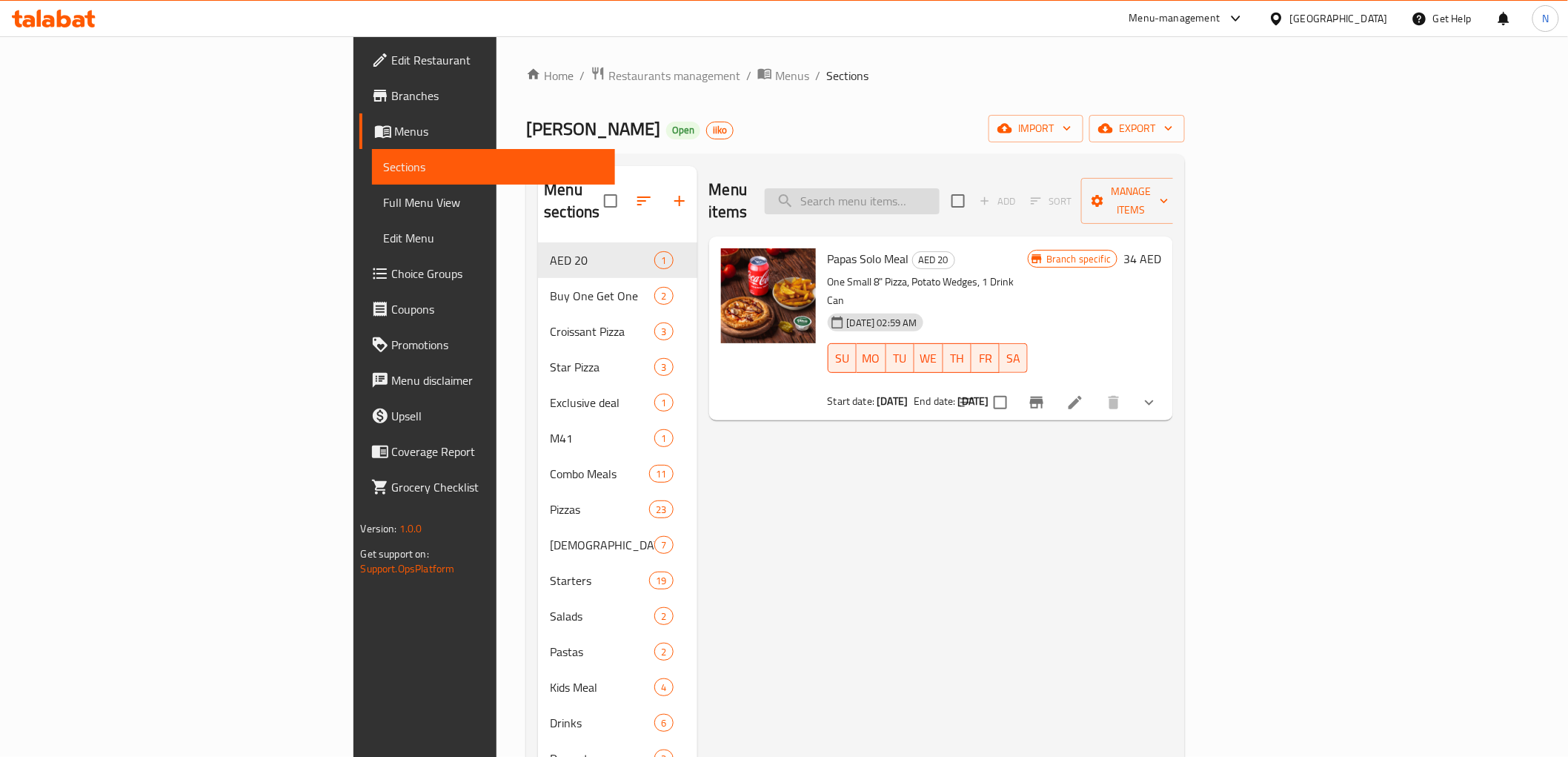
click at [933, 194] on input "search" at bounding box center [852, 201] width 175 height 26
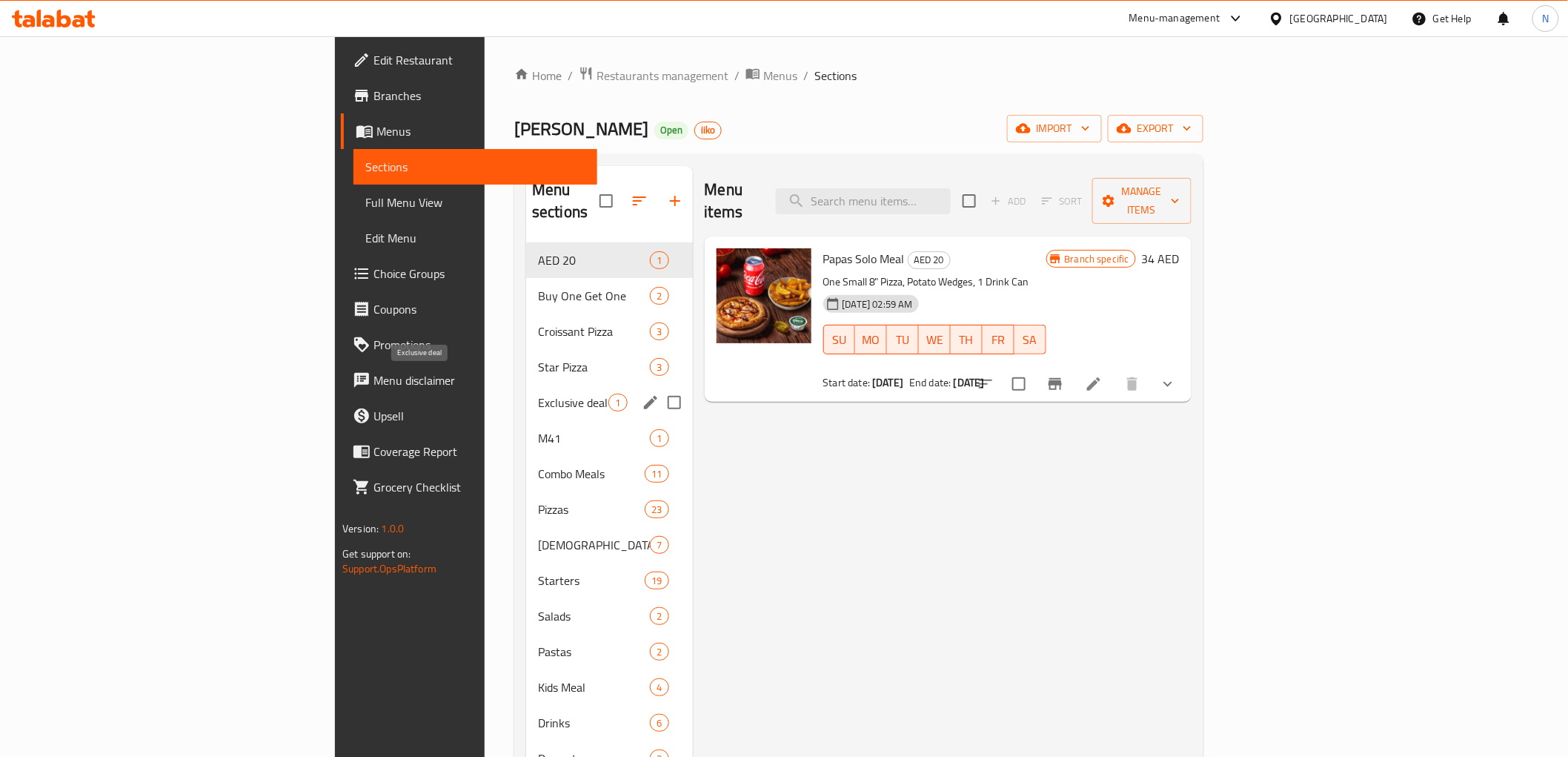
click at [538, 393] on span "Exclusive deal" at bounding box center [573, 402] width 71 height 18
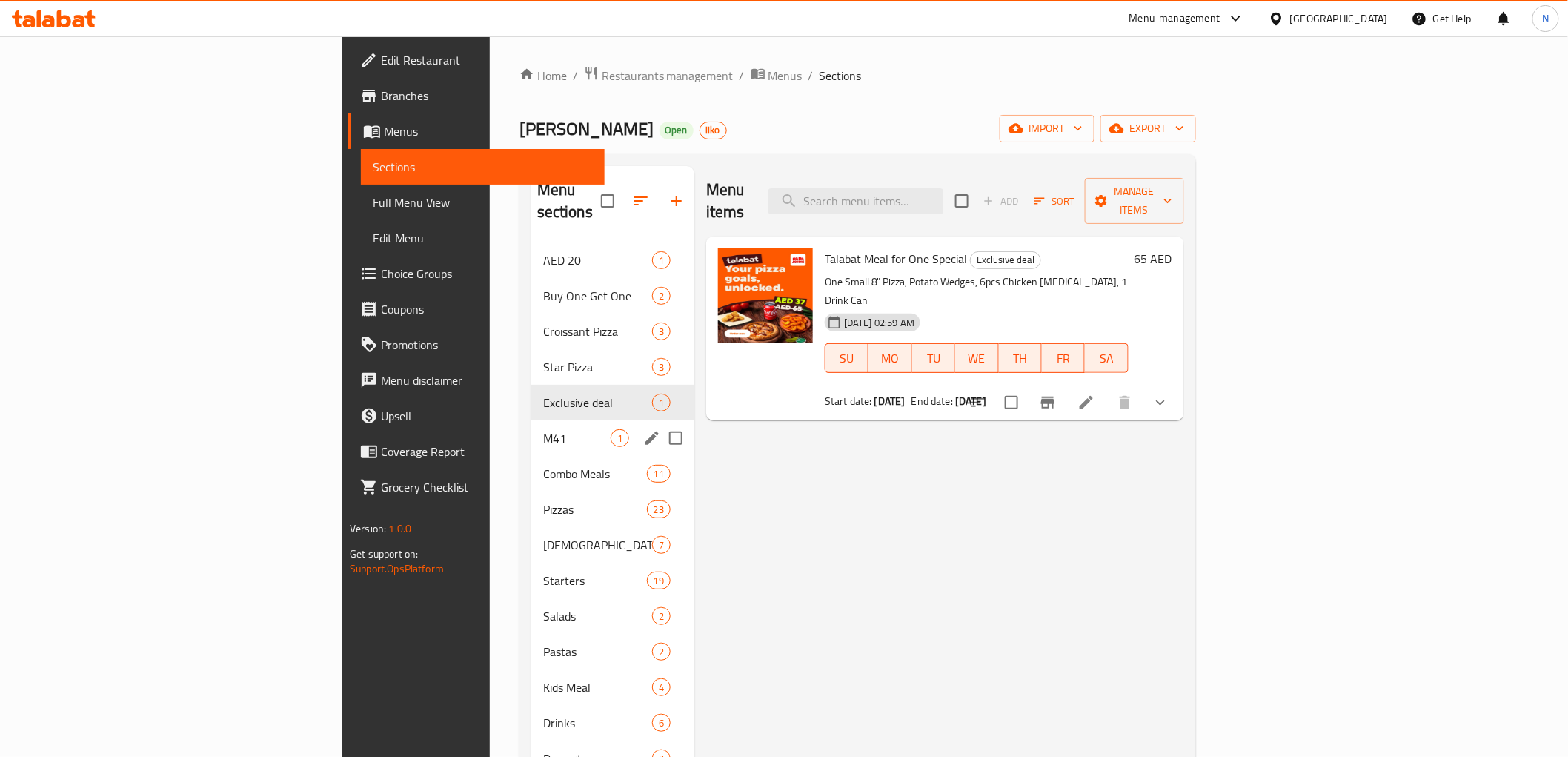
click at [543, 429] on span "M41" at bounding box center [577, 438] width 68 height 18
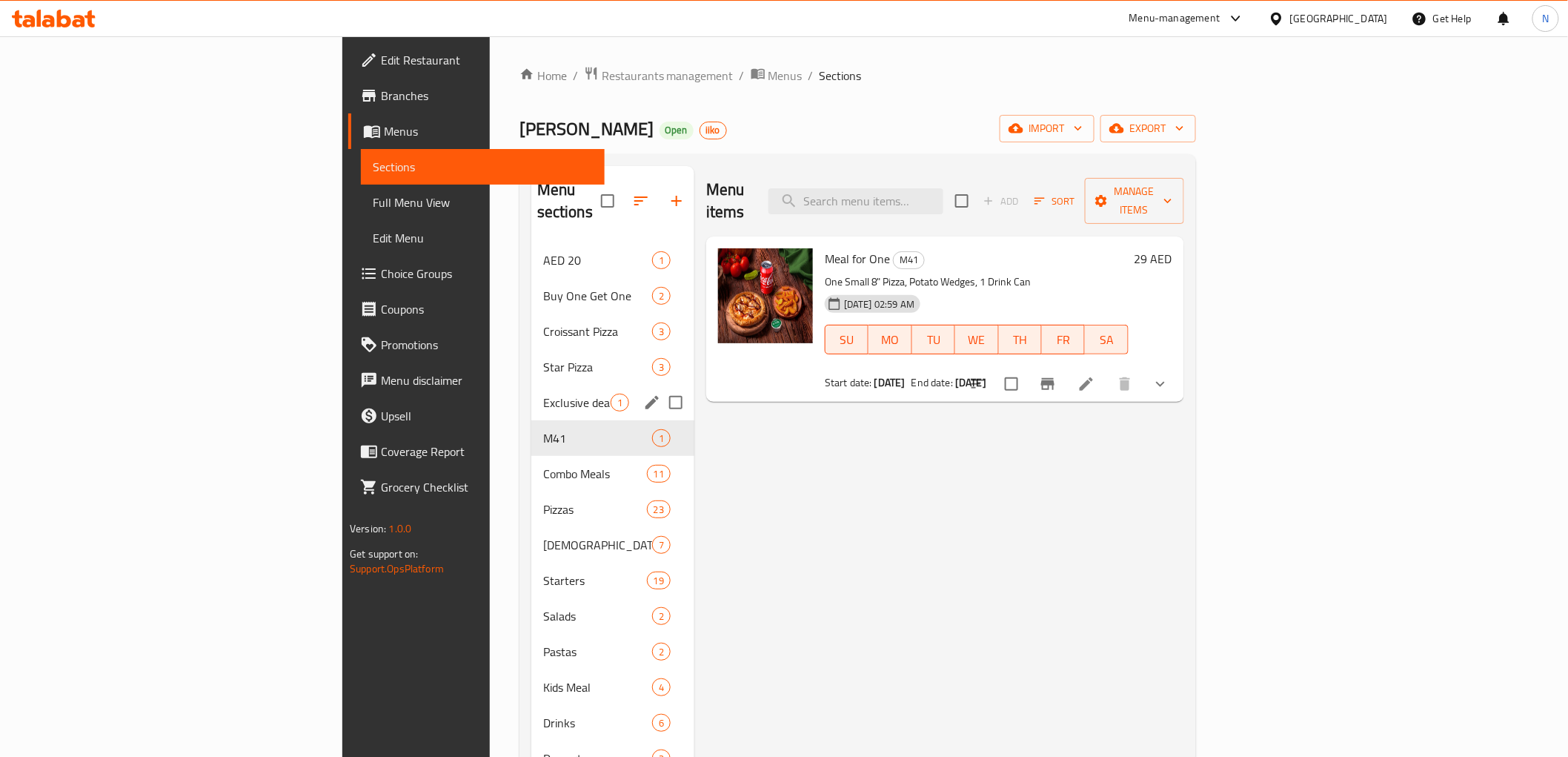
click at [543, 393] on span "Exclusive deal" at bounding box center [577, 402] width 68 height 18
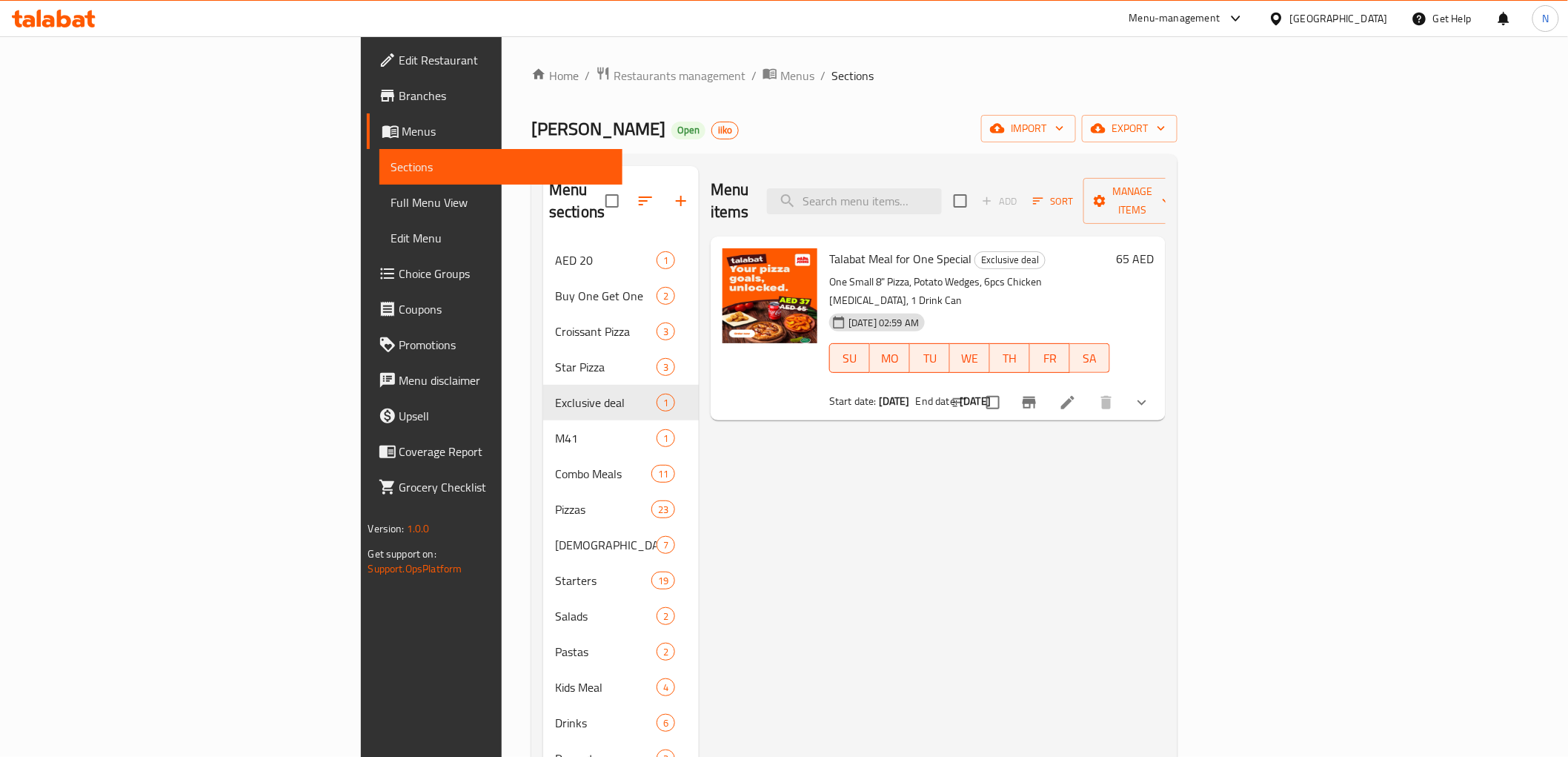
click at [876, 74] on ol "Home / Restaurants management / Menus / Sections" at bounding box center [854, 75] width 646 height 19
click at [1075, 396] on icon at bounding box center [1067, 402] width 13 height 13
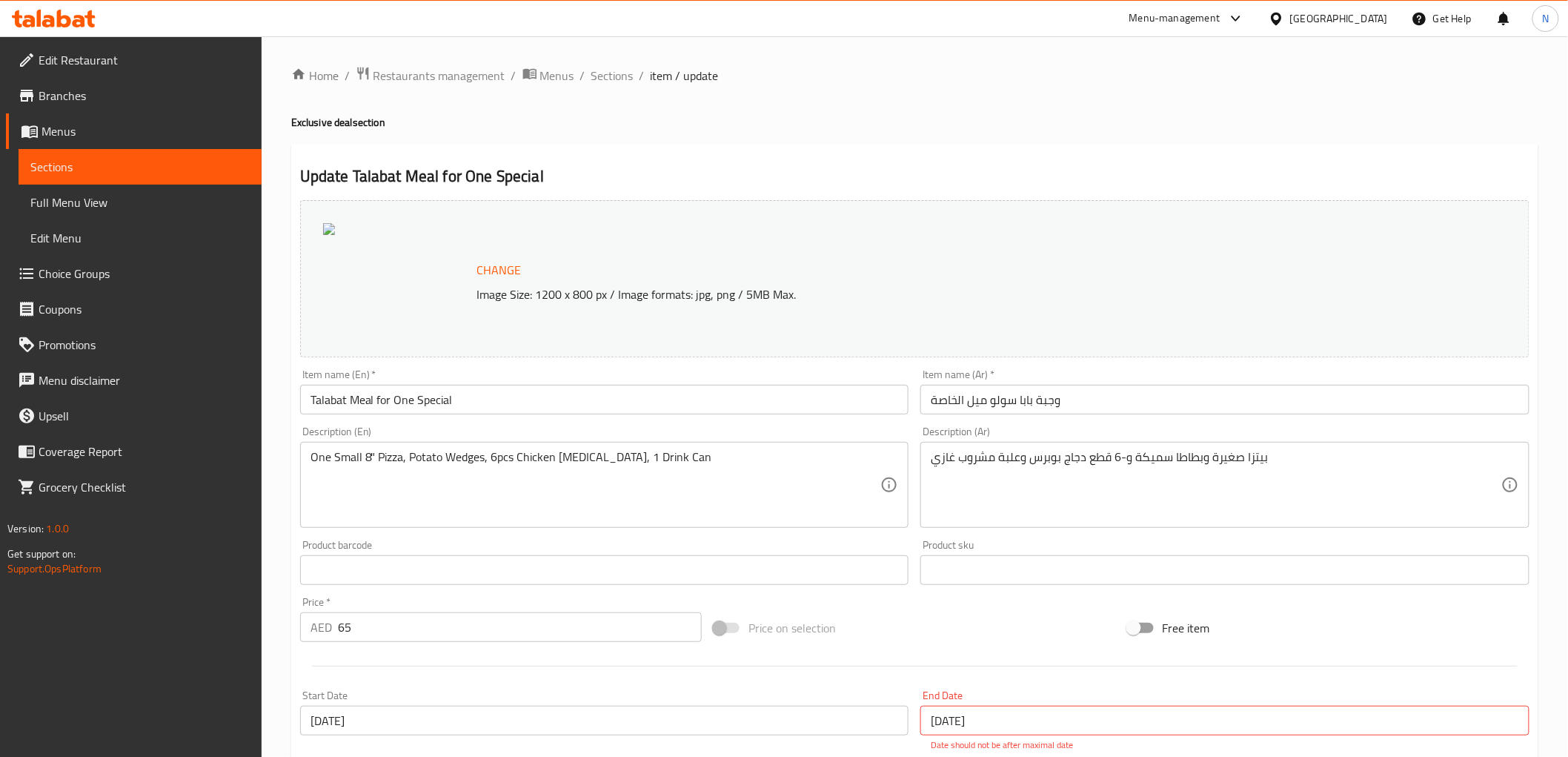
click at [120, 60] on span "Edit Restaurant" at bounding box center [145, 60] width 211 height 18
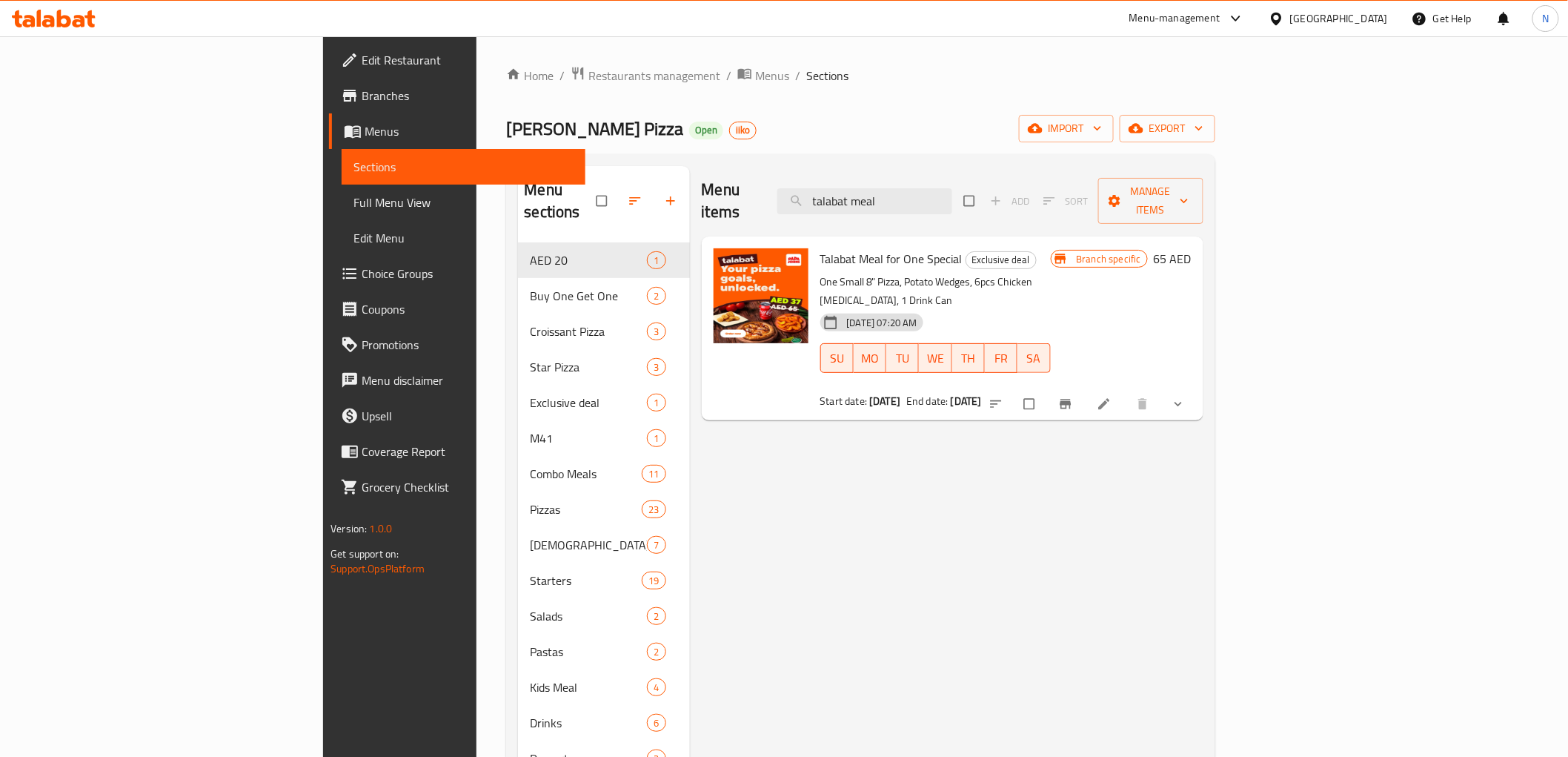
click at [1234, 12] on icon at bounding box center [1235, 18] width 18 height 18
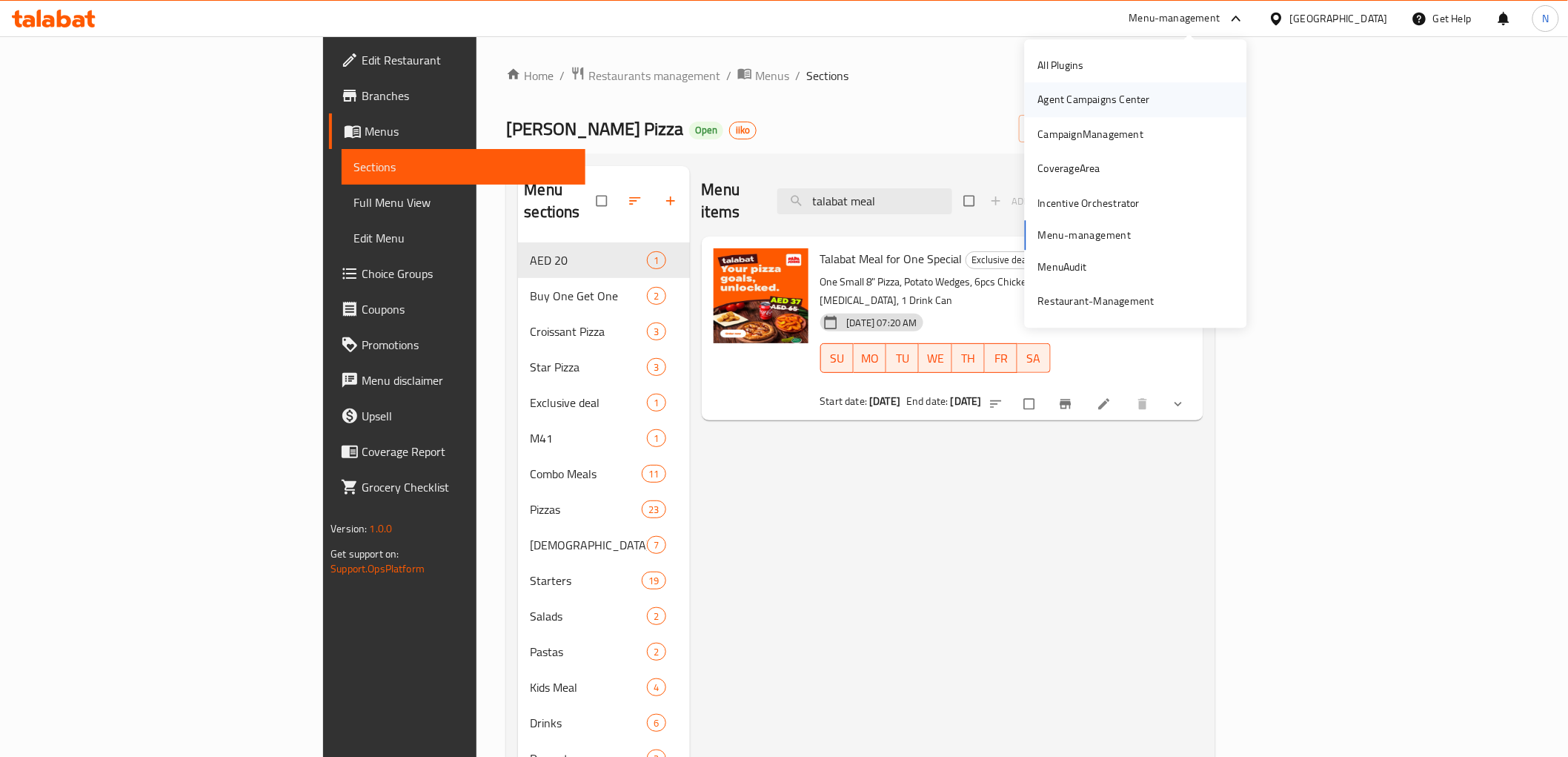
click at [1124, 93] on div "Agent Campaigns Center" at bounding box center [1094, 99] width 112 height 16
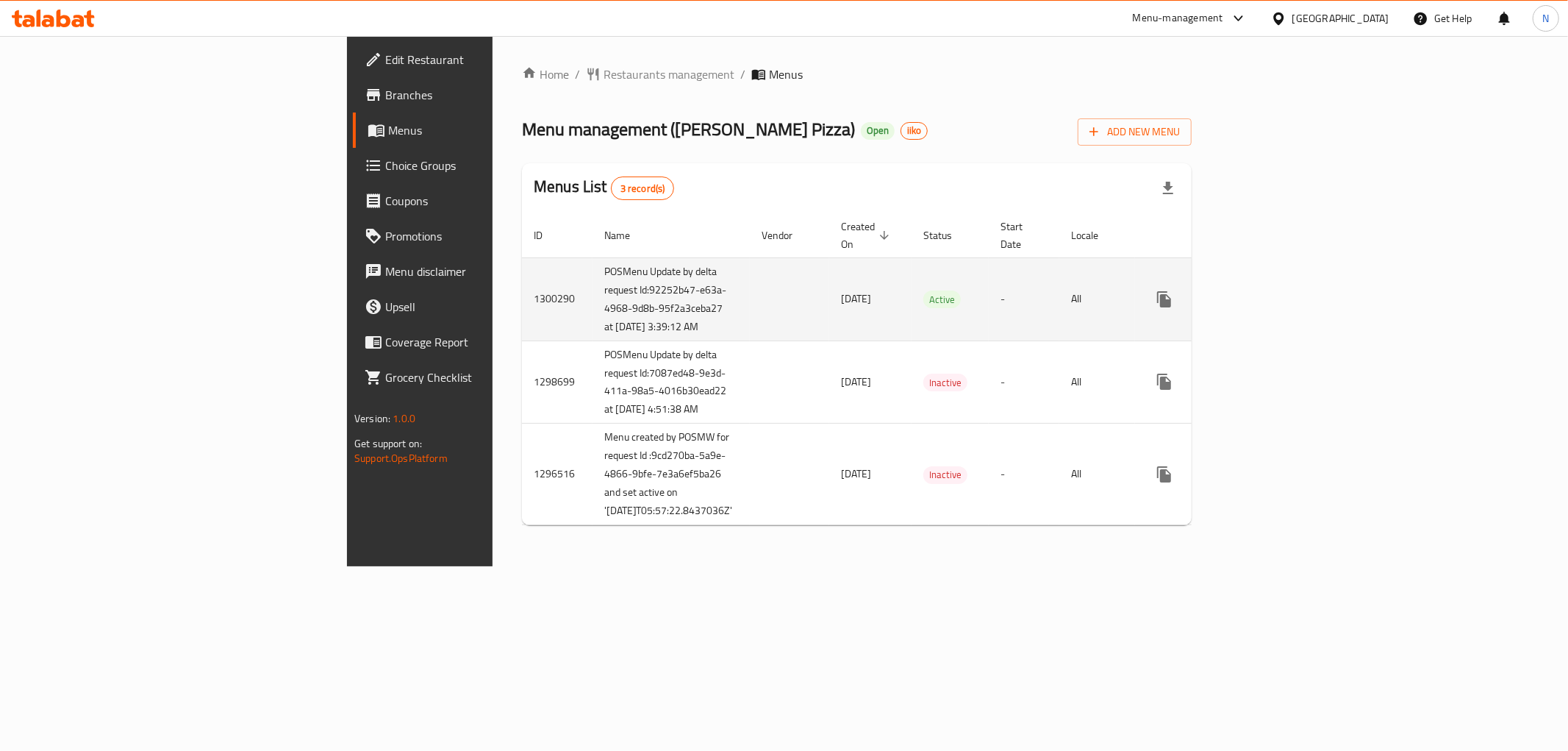
click at [1277, 296] on icon "enhanced table" at bounding box center [1270, 298] width 13 height 13
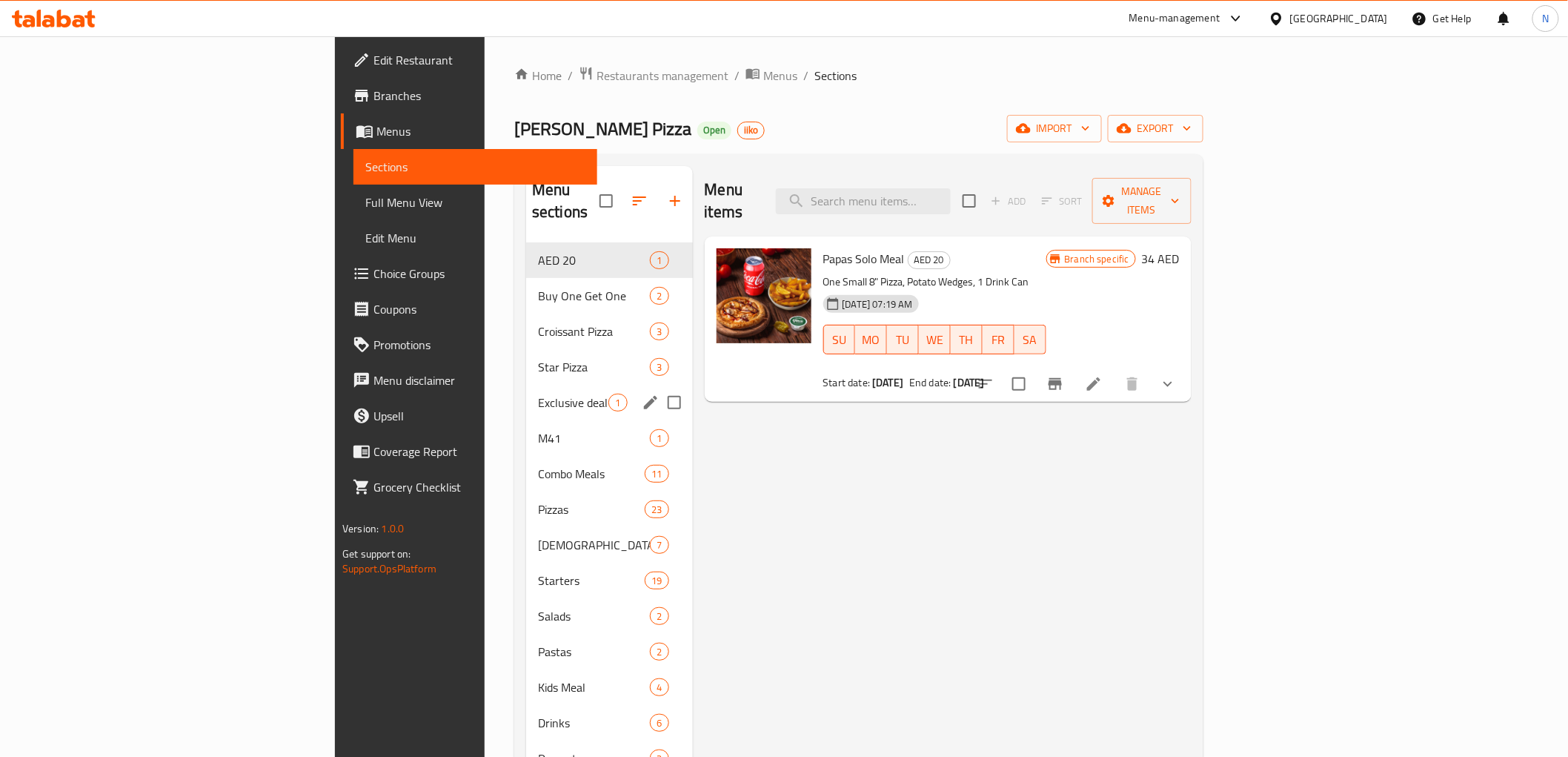
click at [538, 393] on span "Exclusive deal" at bounding box center [573, 402] width 71 height 18
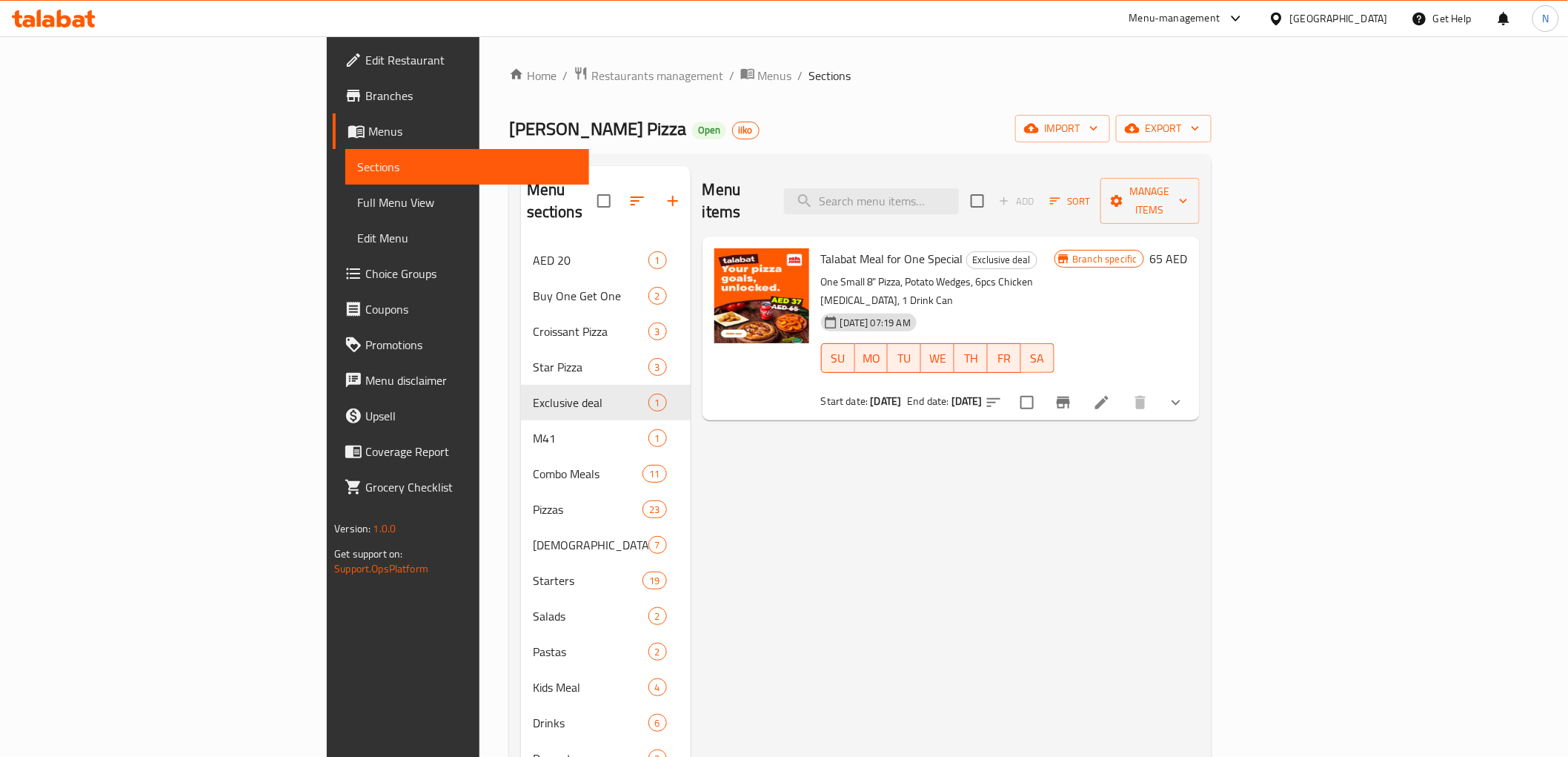
click at [1123, 389] on li at bounding box center [1101, 403] width 41 height 26
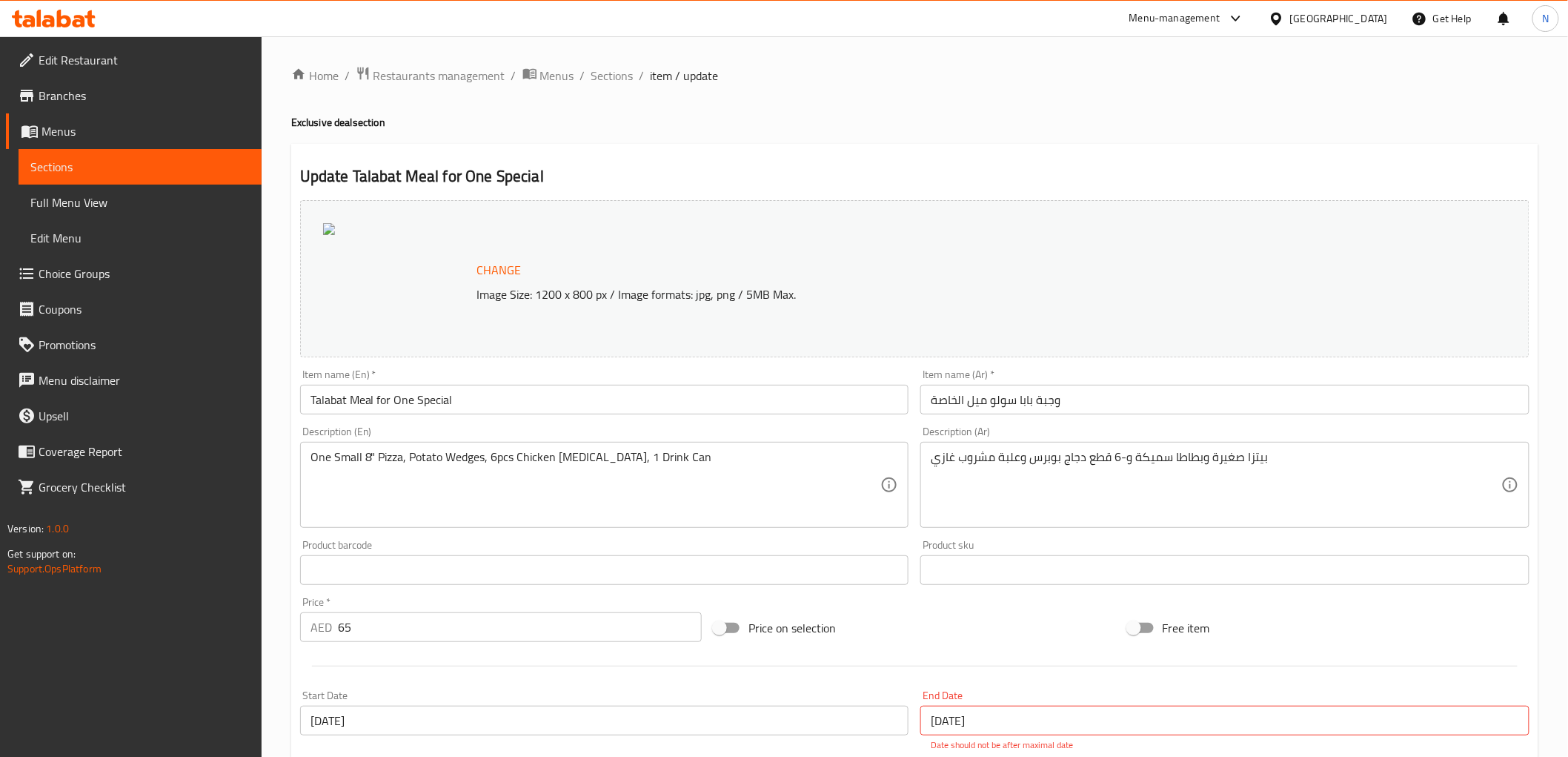
drag, startPoint x: 1280, startPoint y: 61, endPoint x: 1305, endPoint y: 123, distance: 66.9
click at [900, 77] on ol "Home / Restaurants management / Menus / Sections / item / update" at bounding box center [915, 75] width 1247 height 19
drag, startPoint x: 945, startPoint y: 76, endPoint x: 768, endPoint y: 32, distance: 182.4
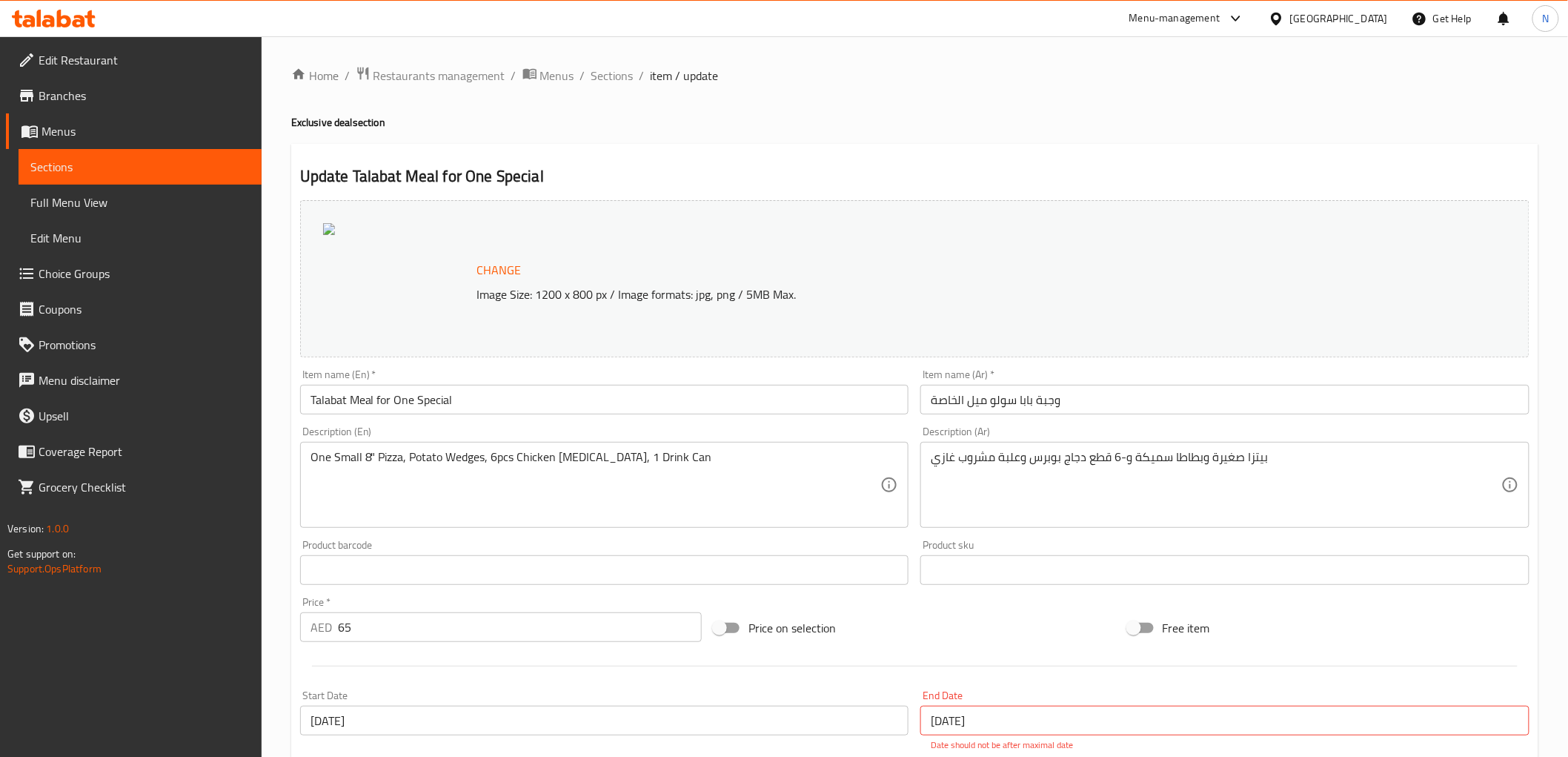
click at [944, 76] on ol "Home / Restaurants management / Menus / Sections / item / update" at bounding box center [915, 75] width 1247 height 19
click at [954, 68] on ol "Home / Restaurants management / Menus / Sections / item / update" at bounding box center [915, 75] width 1247 height 19
click at [920, 84] on ol "Home / Restaurants management / Menus / Sections / item / update" at bounding box center [915, 75] width 1247 height 19
click at [1033, 115] on h4 "Exclusive deal section" at bounding box center [915, 122] width 1247 height 15
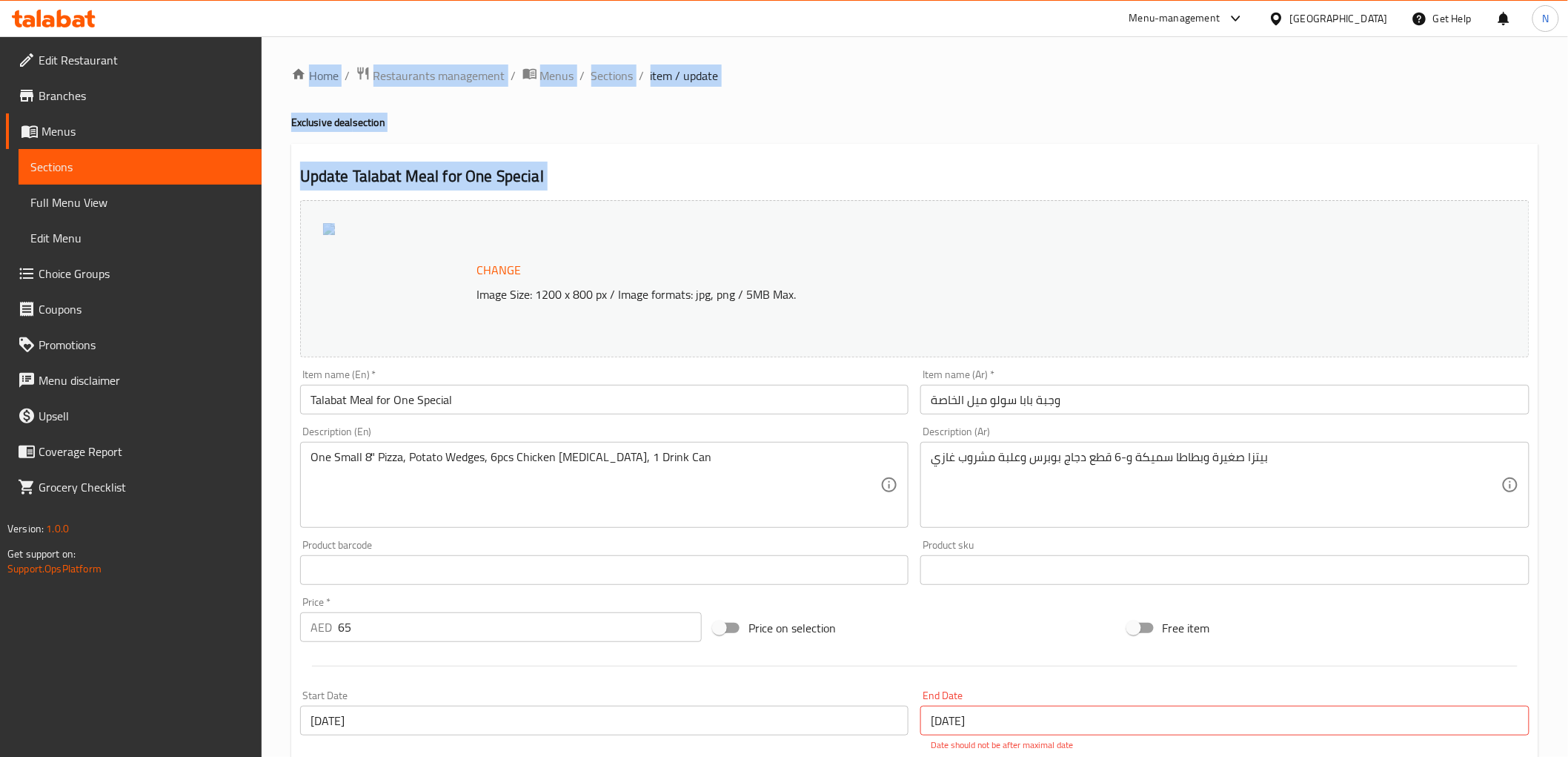
drag, startPoint x: 287, startPoint y: 42, endPoint x: 978, endPoint y: 146, distance: 698.8
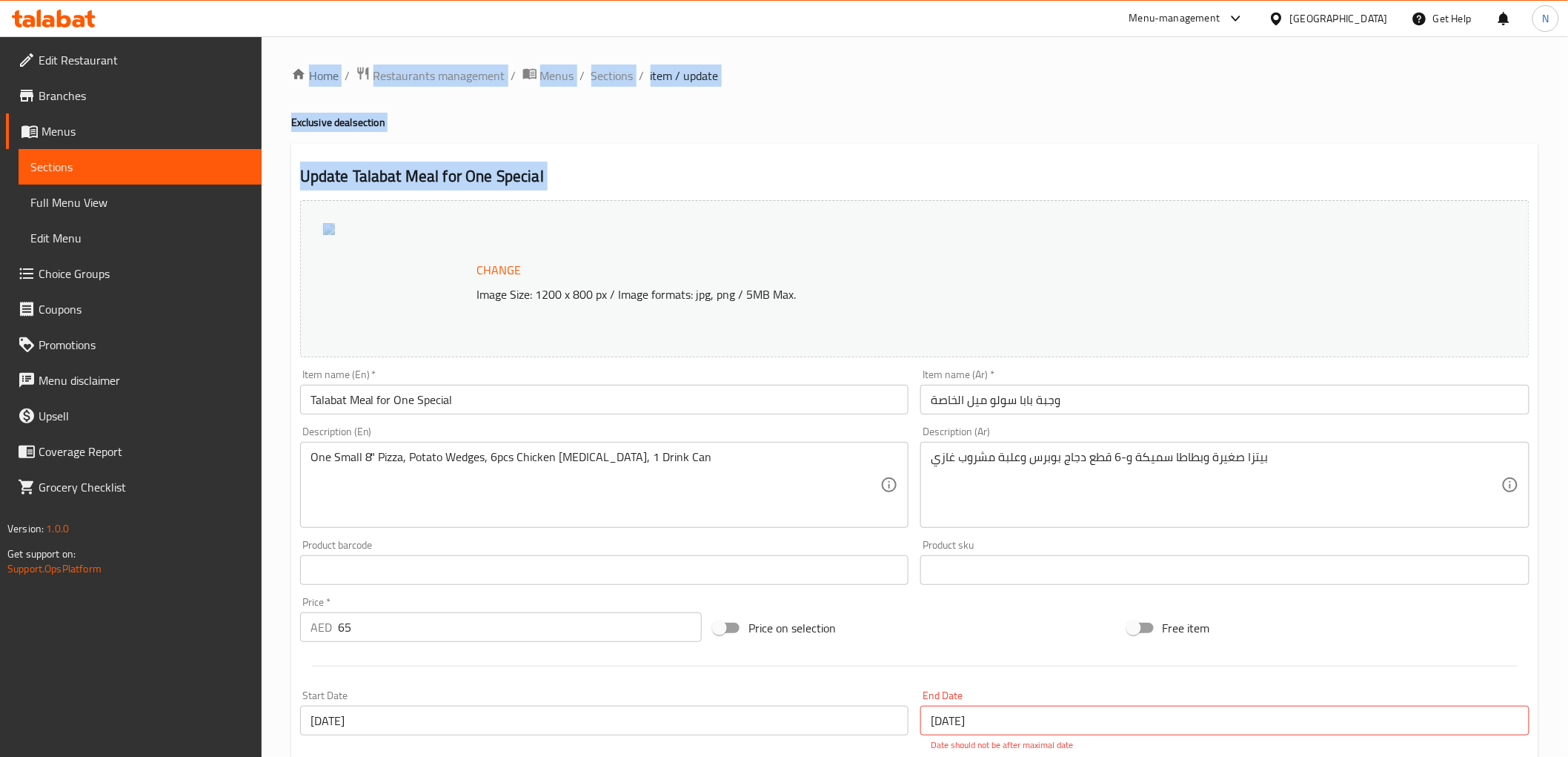
drag, startPoint x: 297, startPoint y: 43, endPoint x: 601, endPoint y: 190, distance: 337.7
drag, startPoint x: 670, startPoint y: 141, endPoint x: 587, endPoint y: 144, distance: 83.1
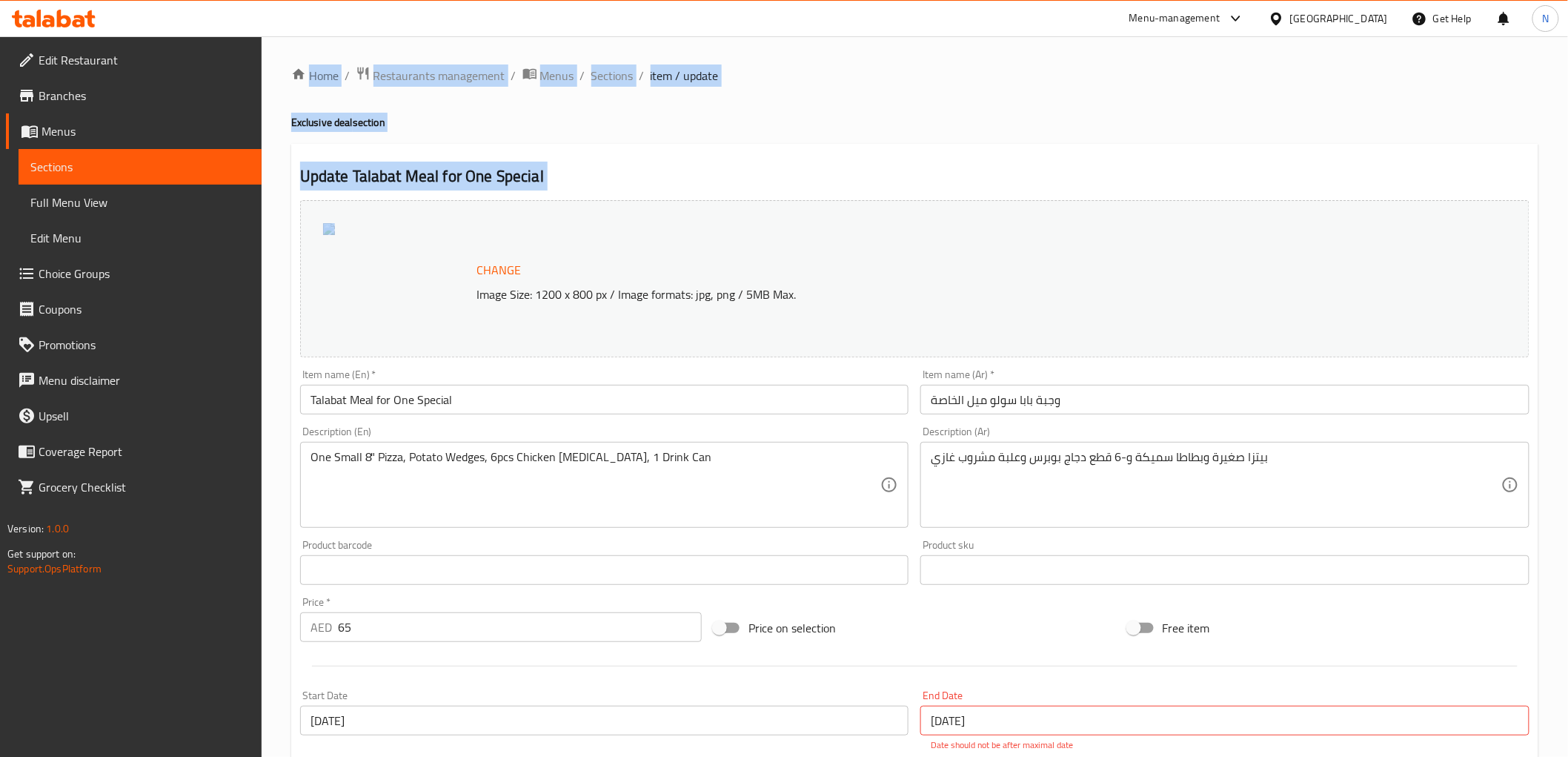
drag, startPoint x: 261, startPoint y: 39, endPoint x: 959, endPoint y: 195, distance: 715.2
click at [959, 195] on div "Change Image Size: 1200 x 800 px / Image formats: jpg, png / 5MB Max." at bounding box center [915, 278] width 1241 height 169
drag, startPoint x: 298, startPoint y: 34, endPoint x: 849, endPoint y: 134, distance: 560.0
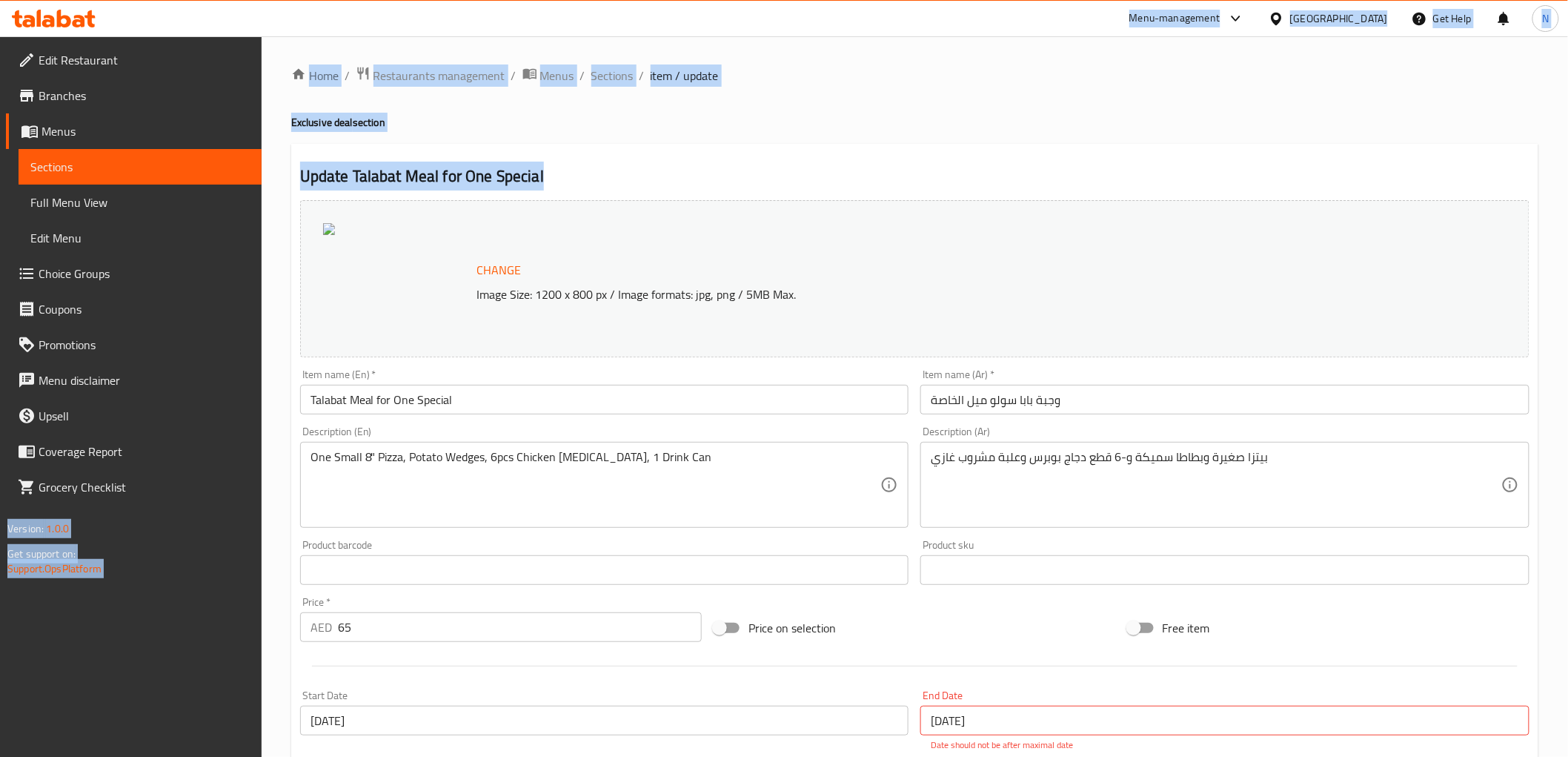
click at [825, 134] on div "​ Menu-management [GEOGRAPHIC_DATA] Get Help N Edit Restaurant Branches Menus S…" at bounding box center [784, 396] width 1568 height 720
click at [928, 120] on h4 "Exclusive deal section" at bounding box center [915, 122] width 1247 height 15
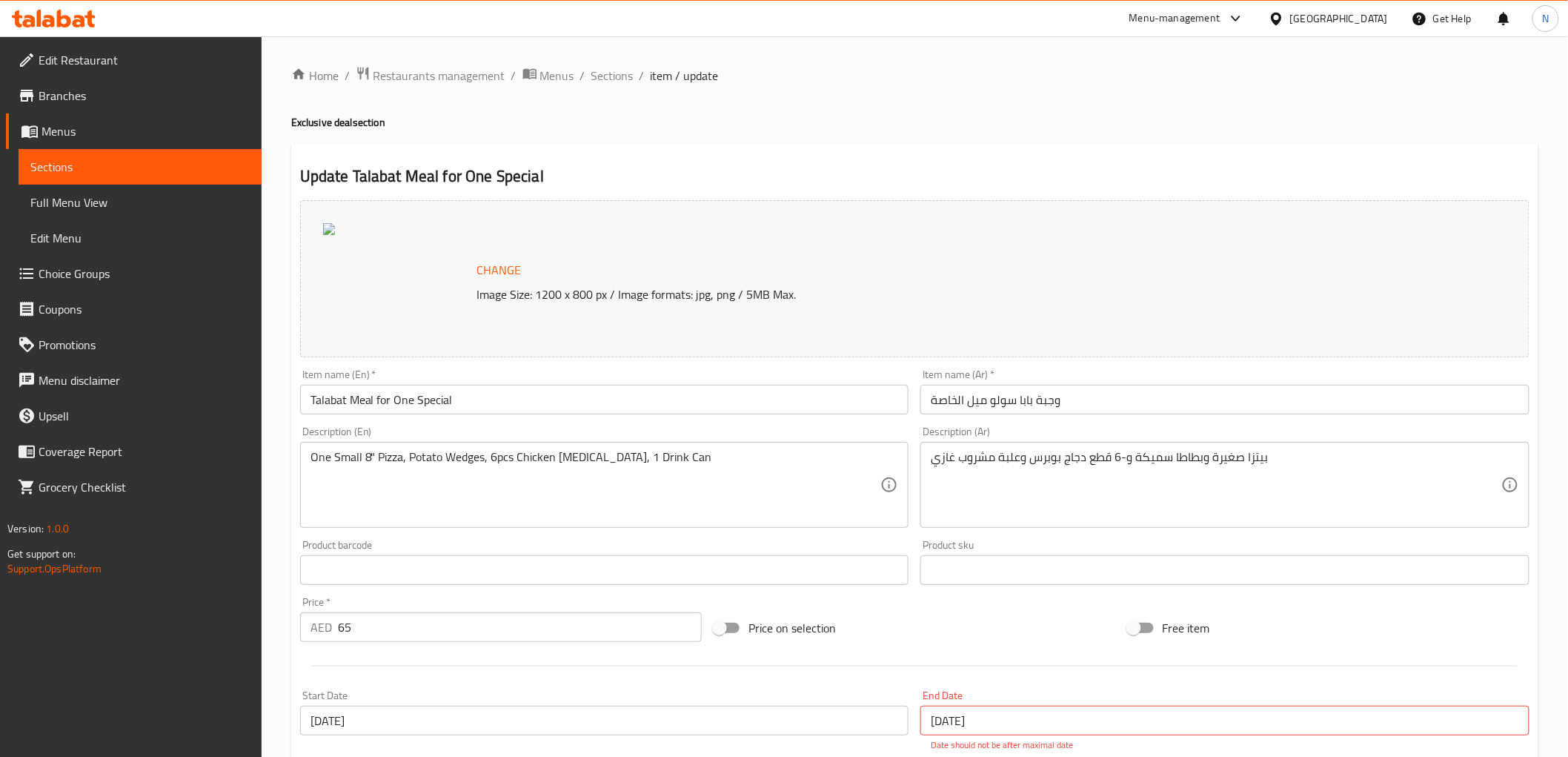
click at [316, 33] on div "Menu-management [GEOGRAPHIC_DATA] Get Help N" at bounding box center [784, 19] width 1568 height 36
drag, startPoint x: 424, startPoint y: 65, endPoint x: 886, endPoint y: 142, distance: 468.4
click at [882, 124] on div "​ Menu-management [GEOGRAPHIC_DATA] Get Help N Edit Restaurant Branches Menus S…" at bounding box center [784, 396] width 1568 height 720
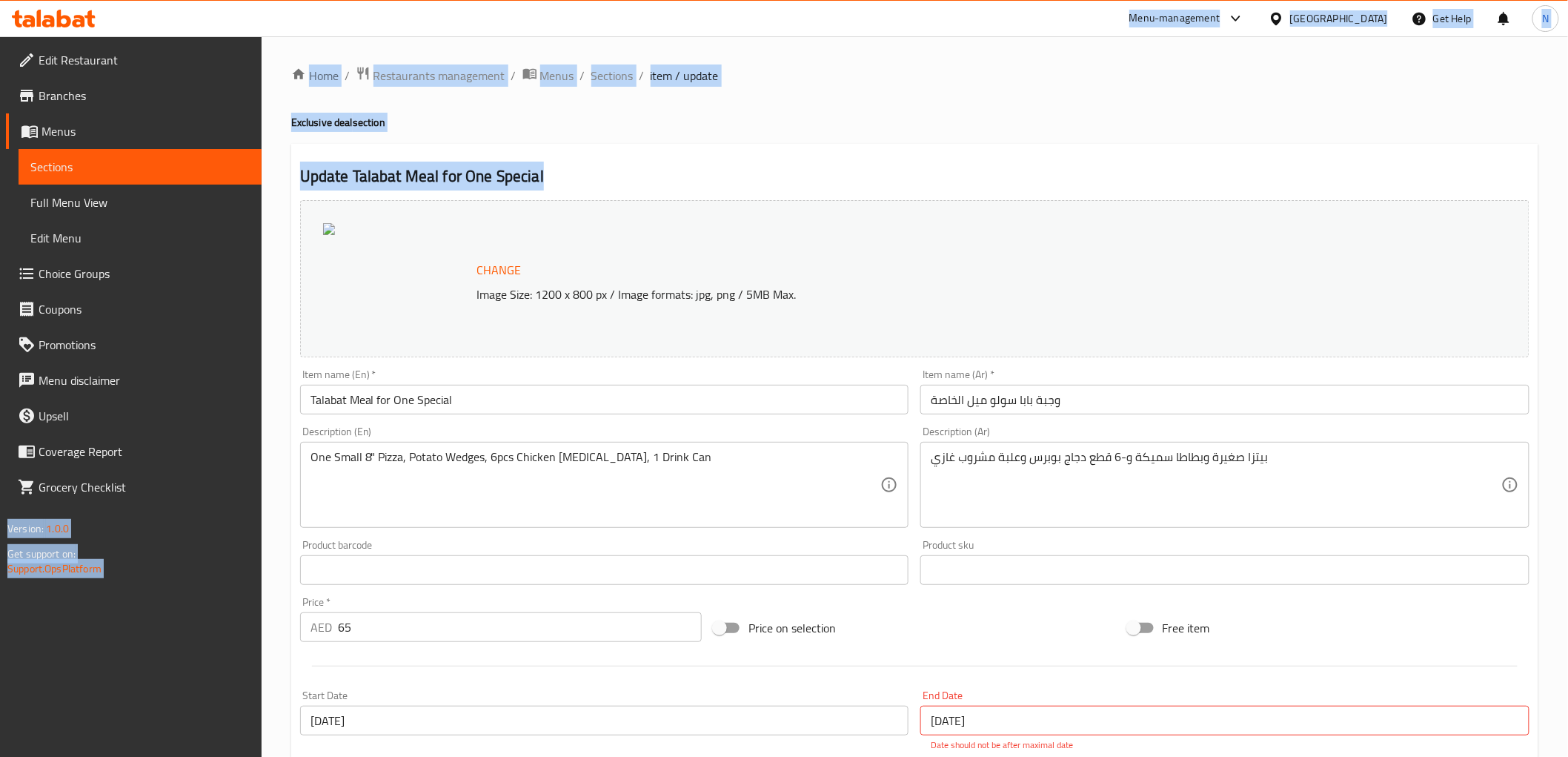
drag, startPoint x: 283, startPoint y: 3, endPoint x: 860, endPoint y: 134, distance: 591.7
click at [759, 164] on div "​ Menu-management [GEOGRAPHIC_DATA] Get Help N Edit Restaurant Branches Menus S…" at bounding box center [784, 396] width 1568 height 720
click at [876, 129] on h4 "Exclusive deal section" at bounding box center [915, 122] width 1247 height 15
drag, startPoint x: 300, startPoint y: 44, endPoint x: 853, endPoint y: 201, distance: 574.9
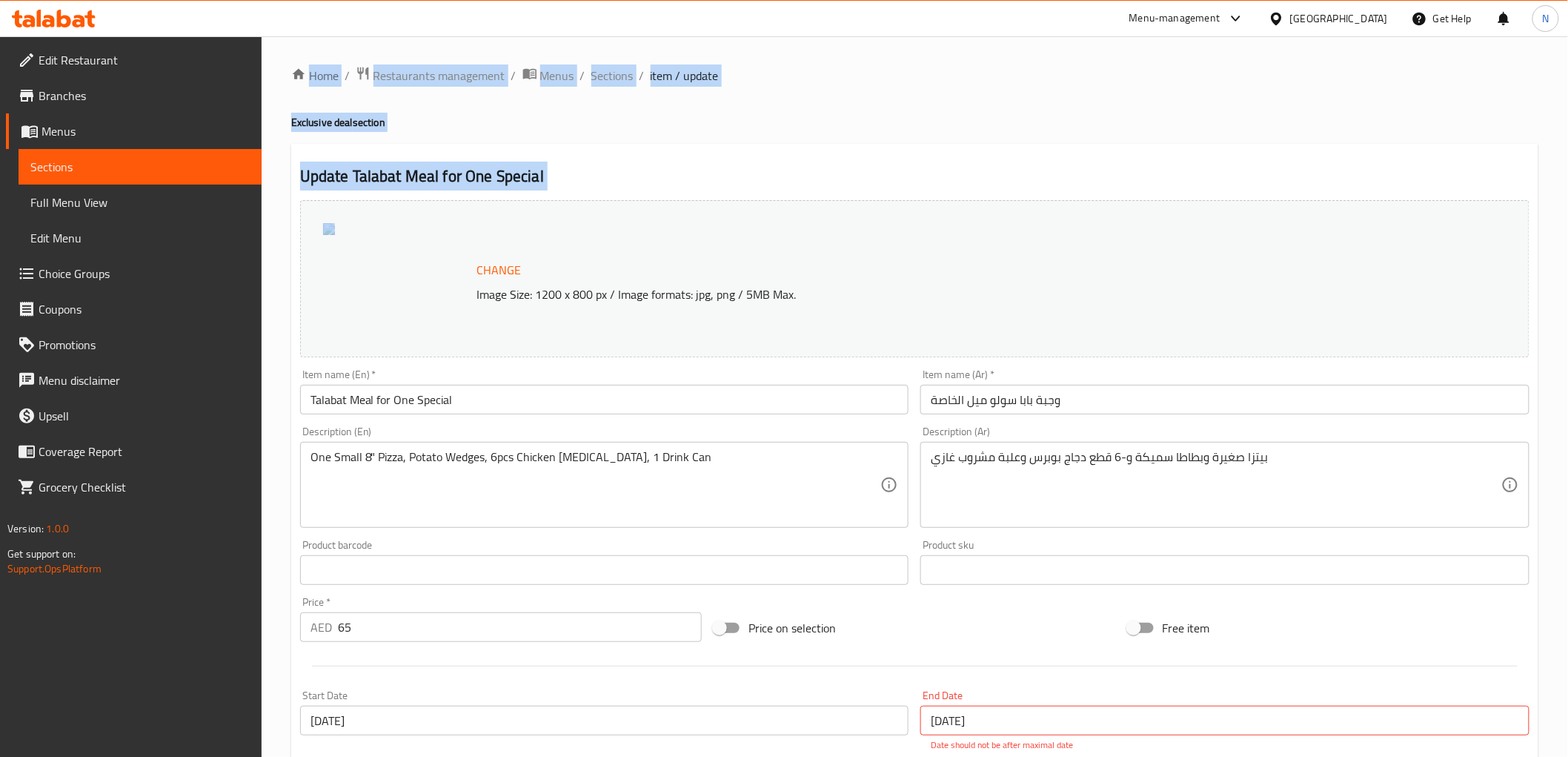
click at [979, 122] on h4 "Exclusive deal section" at bounding box center [915, 122] width 1247 height 15
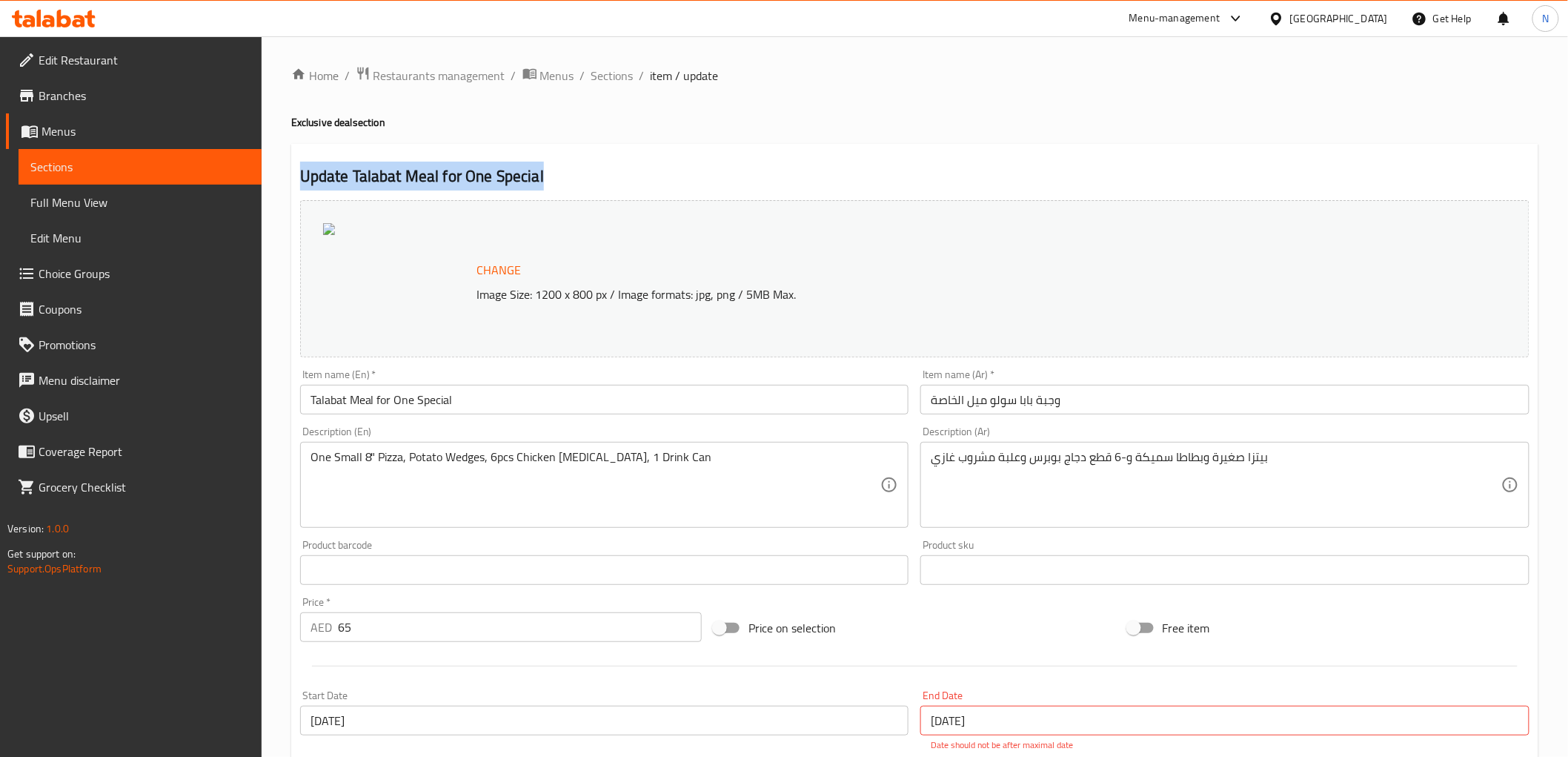
drag, startPoint x: 664, startPoint y: 176, endPoint x: 786, endPoint y: 169, distance: 122.2
click at [786, 169] on h2 "Update Talabat Meal for One Special" at bounding box center [915, 176] width 1229 height 23
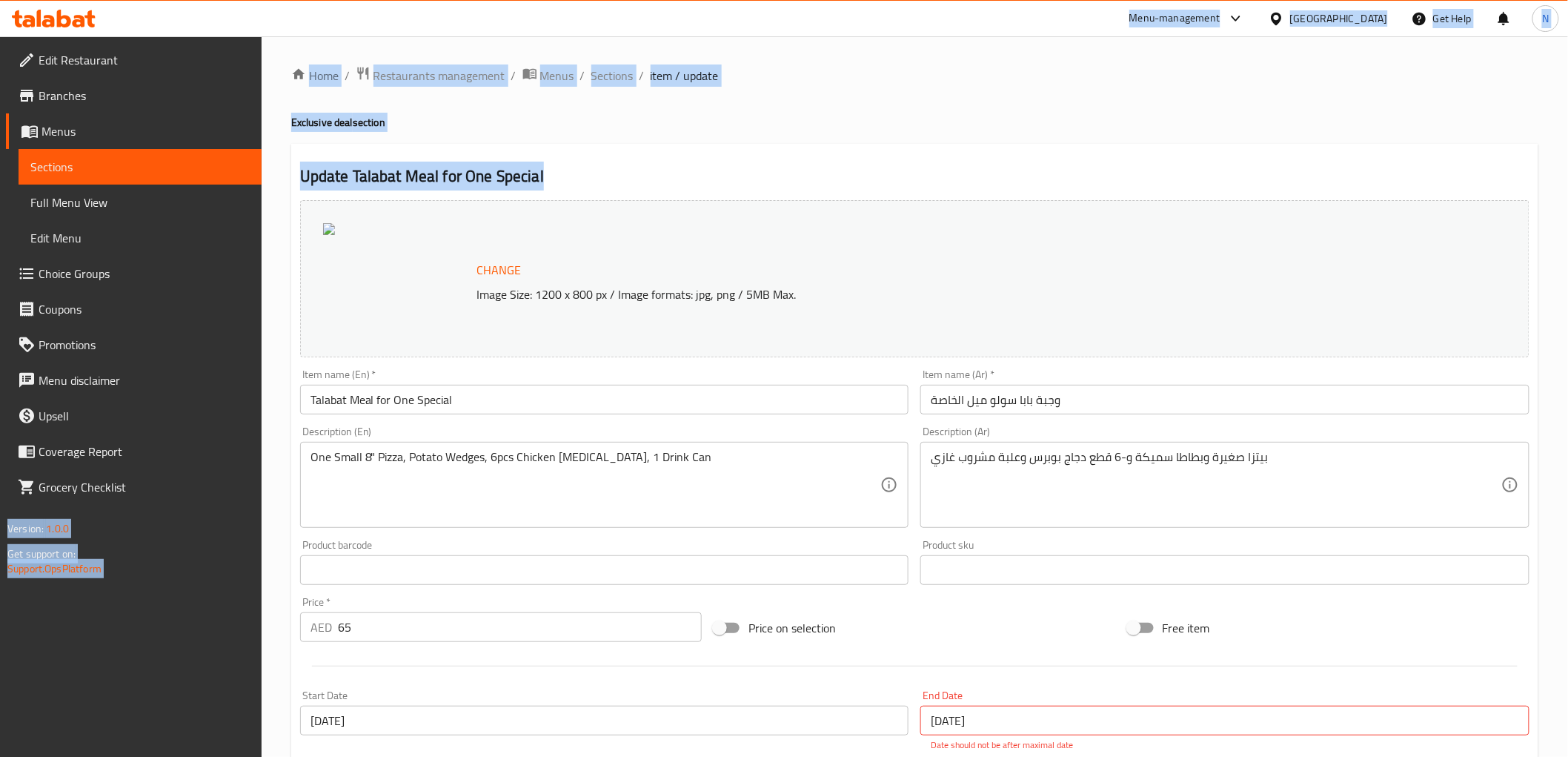
drag, startPoint x: 497, startPoint y: 127, endPoint x: 807, endPoint y: 186, distance: 315.6
click at [807, 186] on div "​ Menu-management [GEOGRAPHIC_DATA] Get Help N Edit Restaurant Branches Menus S…" at bounding box center [784, 396] width 1568 height 720
